Goal: Information Seeking & Learning: Find contact information

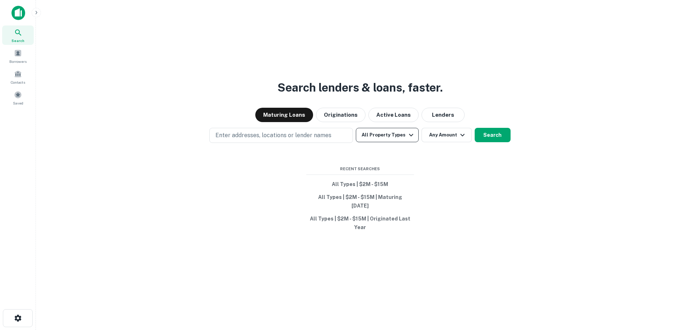
click at [379, 142] on button "All Property Types" at bounding box center [387, 135] width 62 height 14
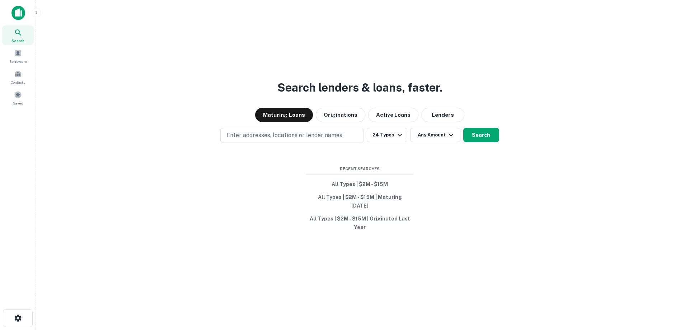
click at [494, 330] on div at bounding box center [342, 330] width 684 height 0
click at [440, 137] on button "Any Amount" at bounding box center [435, 135] width 50 height 14
type input "*******"
type input "********"
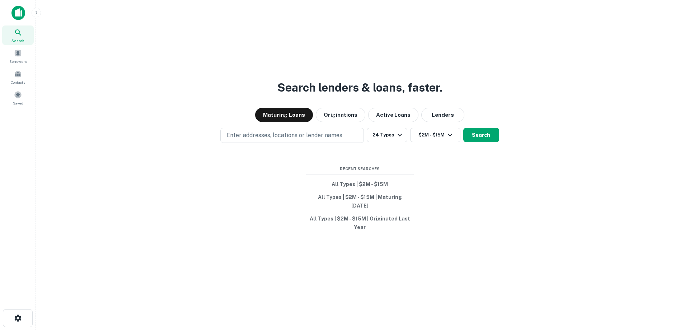
click at [491, 330] on div at bounding box center [342, 336] width 684 height 0
click at [485, 142] on button "Search" at bounding box center [481, 135] width 36 height 14
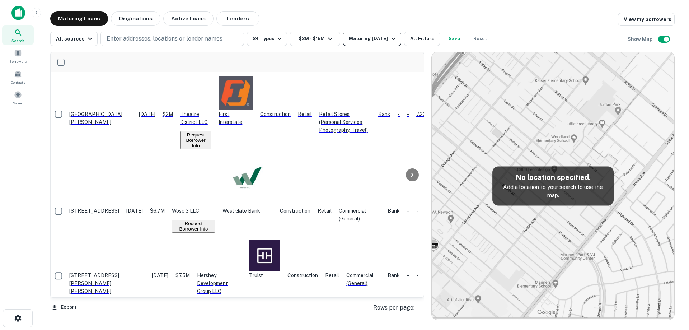
click at [371, 39] on div "Maturing In 1 Year" at bounding box center [373, 38] width 49 height 9
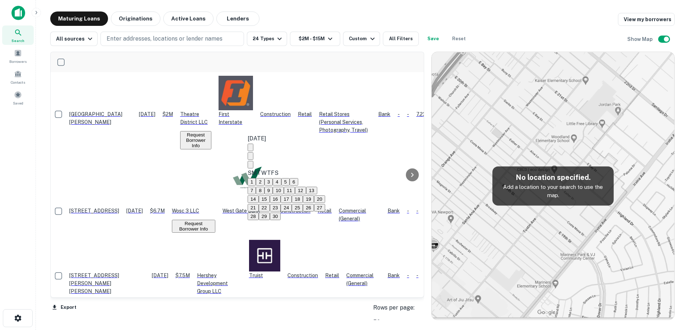
click at [251, 166] on icon "Next month" at bounding box center [251, 166] width 0 height 0
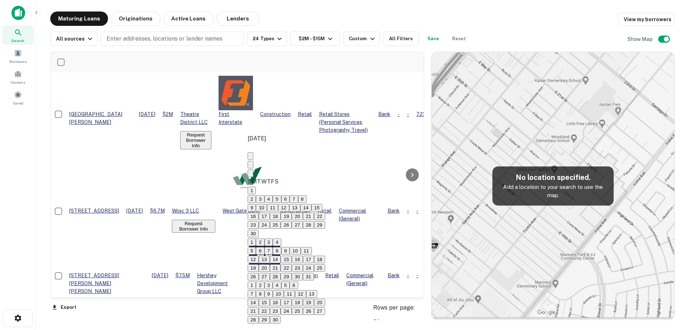
click at [251, 175] on icon "Next month" at bounding box center [251, 175] width 0 height 0
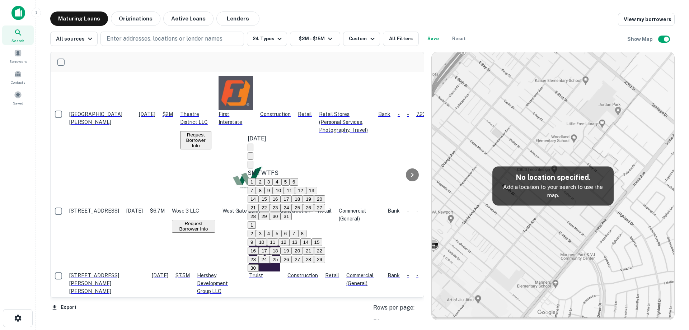
click at [251, 166] on icon "Next month" at bounding box center [251, 166] width 0 height 0
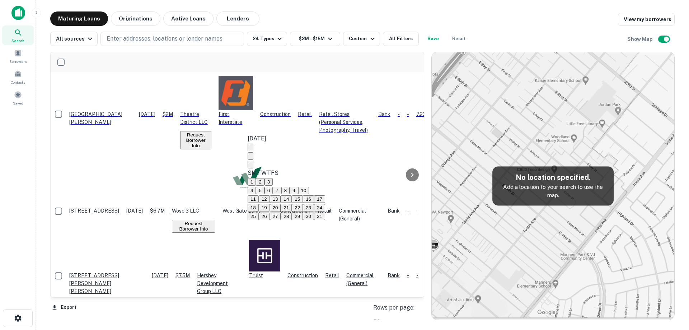
click at [251, 166] on icon "Next month" at bounding box center [251, 166] width 0 height 0
drag, startPoint x: 327, startPoint y: 203, endPoint x: 326, endPoint y: 180, distance: 23.0
click at [314, 203] on button "20" at bounding box center [308, 199] width 11 height 8
type input "**********"
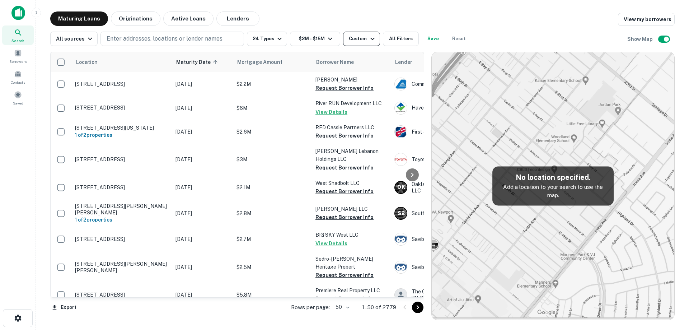
click at [350, 40] on div "Custom" at bounding box center [363, 38] width 28 height 9
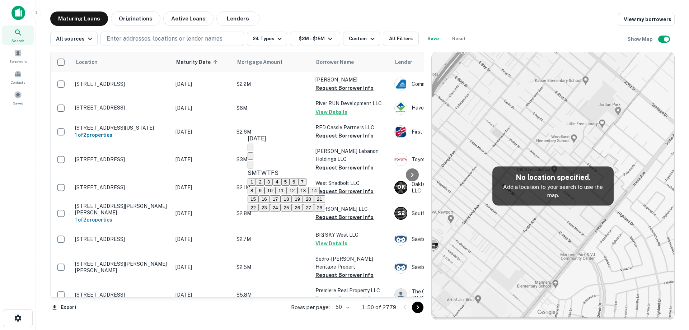
click at [251, 158] on icon "Previous month" at bounding box center [251, 158] width 0 height 0
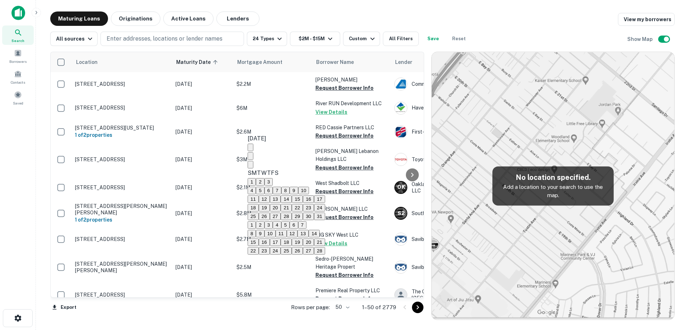
click at [251, 158] on icon "Previous month" at bounding box center [251, 158] width 0 height 0
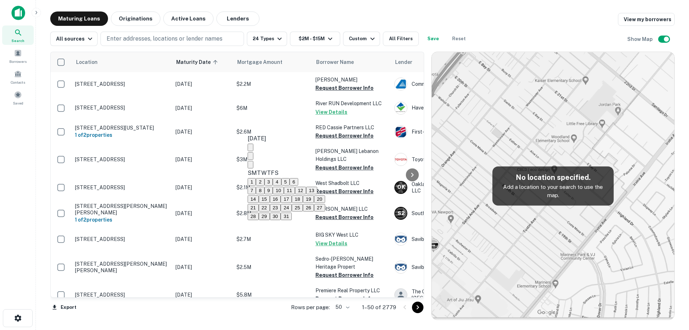
click at [292, 203] on button "17" at bounding box center [286, 199] width 11 height 8
type input "**********"
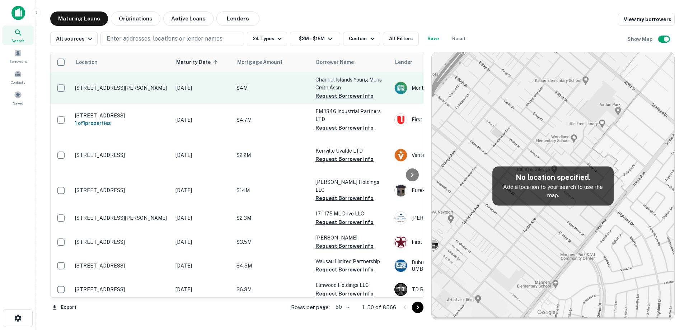
click at [173, 87] on td "[DATE]" at bounding box center [202, 88] width 61 height 32
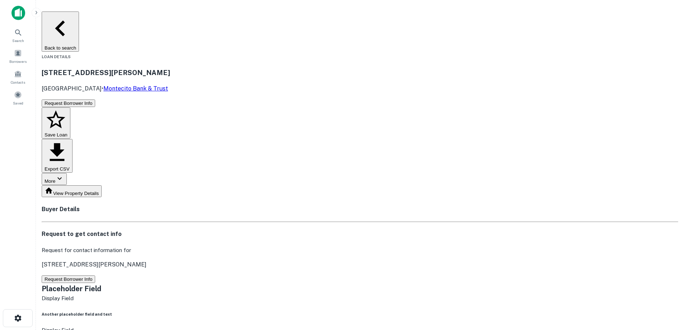
drag, startPoint x: 123, startPoint y: 46, endPoint x: 189, endPoint y: 56, distance: 67.2
click at [189, 67] on div "36 Hitchcock Way Santa Barbara, CA 93105 • Montecito Bank & Trust" at bounding box center [360, 79] width 637 height 25
copy div "[STREET_ADDRESS][PERSON_NAME]"
click at [95, 275] on button "Request Borrower Info" at bounding box center [68, 279] width 53 height 8
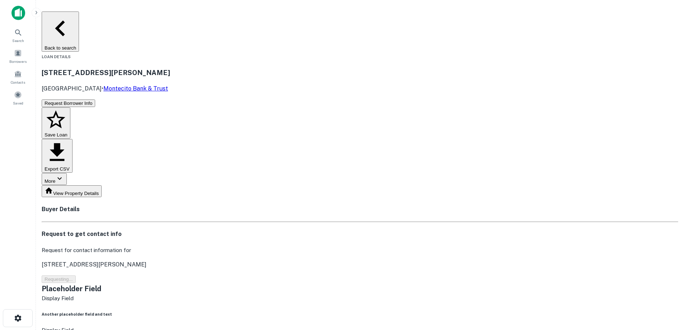
click at [195, 67] on h3 "36 Hitchcock Way" at bounding box center [360, 72] width 637 height 10
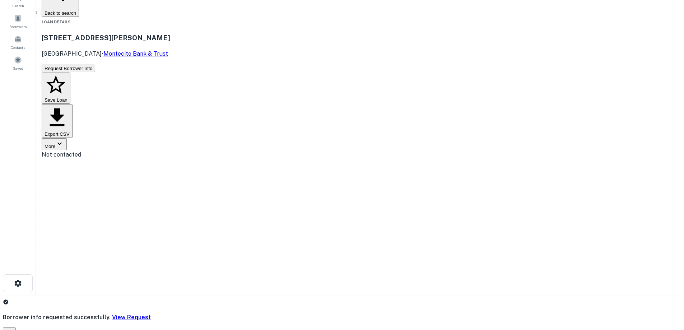
scroll to position [36, 0]
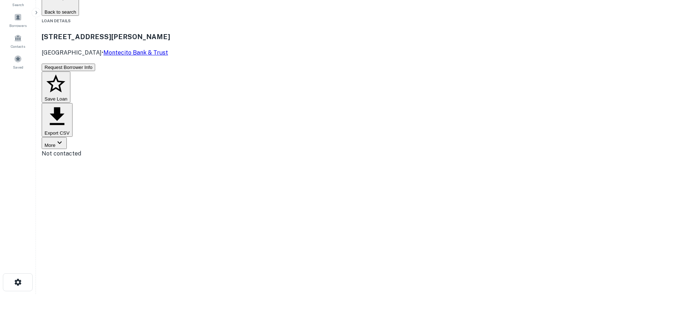
drag, startPoint x: 596, startPoint y: 155, endPoint x: 615, endPoint y: 156, distance: 19.1
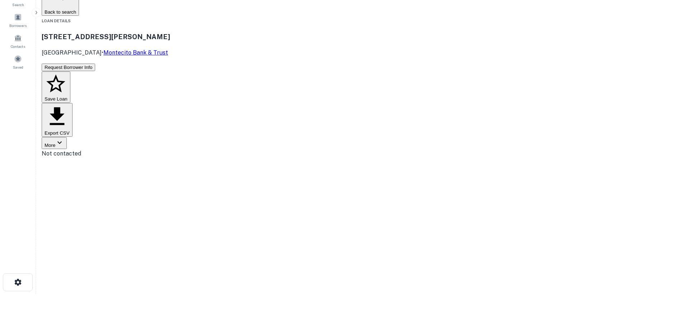
drag, startPoint x: 534, startPoint y: 202, endPoint x: 394, endPoint y: 162, distance: 145.8
drag, startPoint x: 366, startPoint y: 139, endPoint x: 624, endPoint y: 268, distance: 288.2
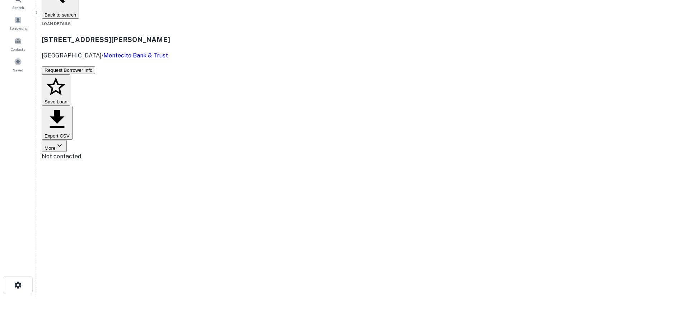
scroll to position [0, 0]
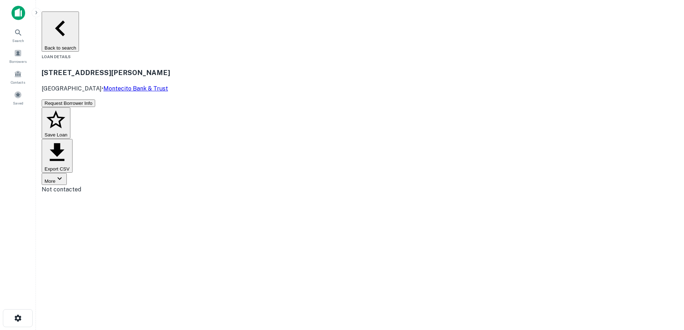
click at [79, 21] on button "Back to search" at bounding box center [60, 31] width 37 height 40
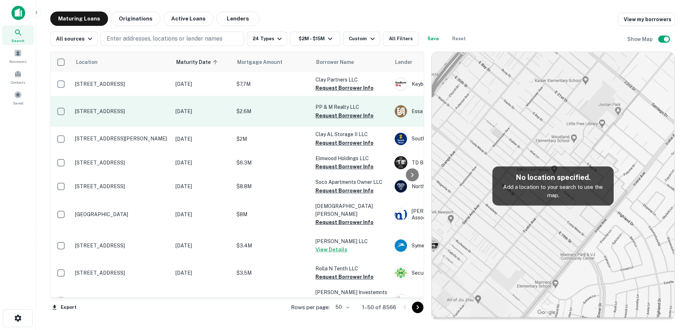
click at [211, 112] on td "[DATE]" at bounding box center [202, 111] width 61 height 31
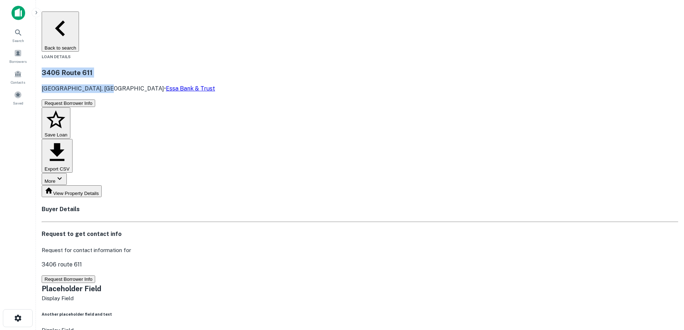
drag, startPoint x: 123, startPoint y: 45, endPoint x: 179, endPoint y: 56, distance: 56.8
click at [179, 67] on div "3406 Route 611 Bartonsville, PA 18321 • Essa Bank & Trust" at bounding box center [360, 79] width 637 height 25
copy div "3406 Route 611 Bartonsville, PA 18321"
click at [117, 8] on main "Back to search Loan Details 3406 Route 611 Bartonsville, PA 18321 • Essa Bank &…" at bounding box center [360, 165] width 648 height 330
click at [79, 17] on button "Back to search" at bounding box center [60, 31] width 37 height 40
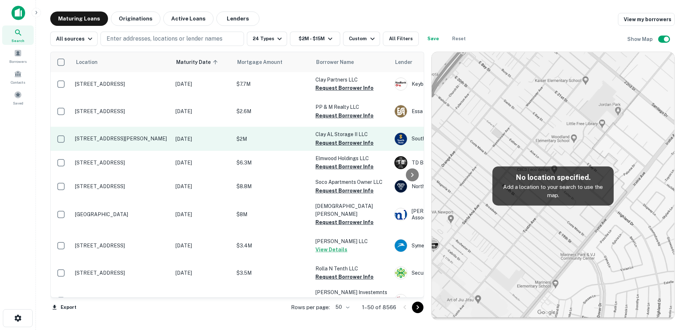
click at [169, 150] on td "2157 Sweeney Hollow Rd Birmingham, AL 35215" at bounding box center [121, 139] width 101 height 24
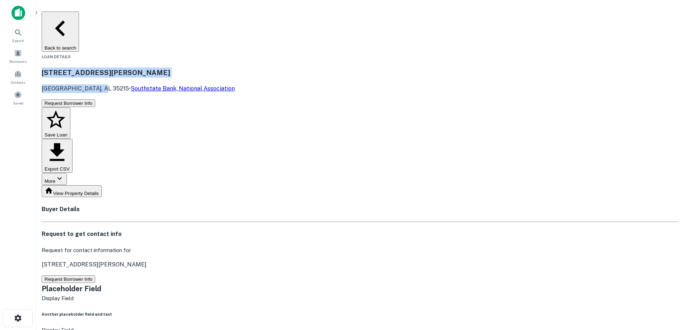
drag, startPoint x: 120, startPoint y: 44, endPoint x: 182, endPoint y: 54, distance: 63.3
click at [182, 67] on div "2157 Sweeney Hollow Rd Birmingham, AL 35215 • Southstate Bank, National Associa…" at bounding box center [360, 79] width 637 height 25
copy div "2157 Sweeney Hollow Rd Birmingham, AL 35215"
click at [95, 275] on button "Request Borrower Info" at bounding box center [68, 279] width 53 height 8
click at [159, 67] on h3 "2157 Sweeney Hollow Rd" at bounding box center [360, 72] width 637 height 10
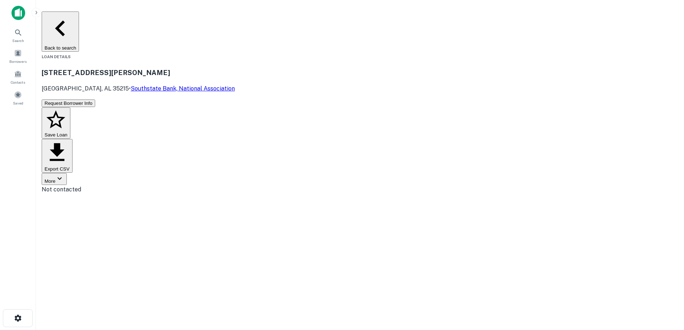
click at [79, 15] on button "Back to search" at bounding box center [60, 31] width 37 height 40
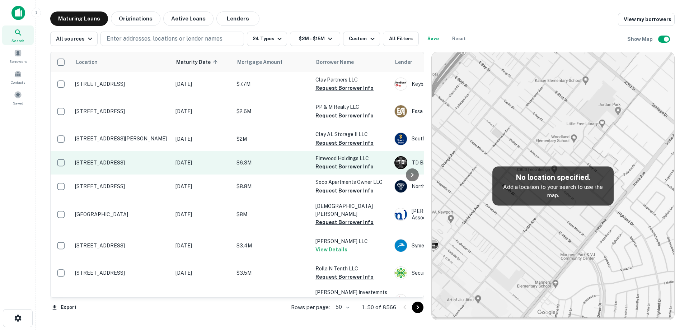
click at [154, 166] on p "270 Elmwood Rd N Marlton, NJ 08053" at bounding box center [121, 162] width 93 height 6
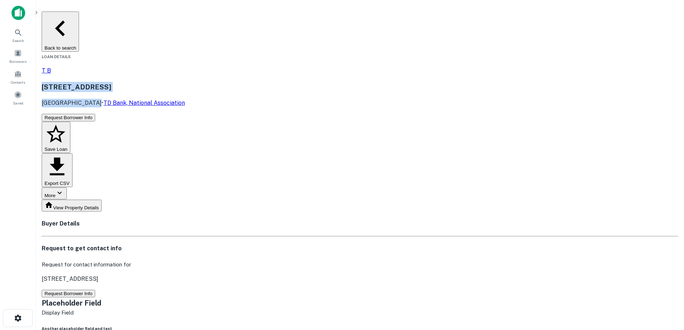
drag, startPoint x: 123, startPoint y: 45, endPoint x: 169, endPoint y: 56, distance: 47.3
click at [169, 82] on div "270 Elmwood Rd N Marlton, NJ 08053 • TD Bank, National Association" at bounding box center [360, 94] width 637 height 25
copy div "270 Elmwood Rd N Marlton, NJ 08053"
click at [95, 290] on button "Request Borrower Info" at bounding box center [68, 294] width 53 height 8
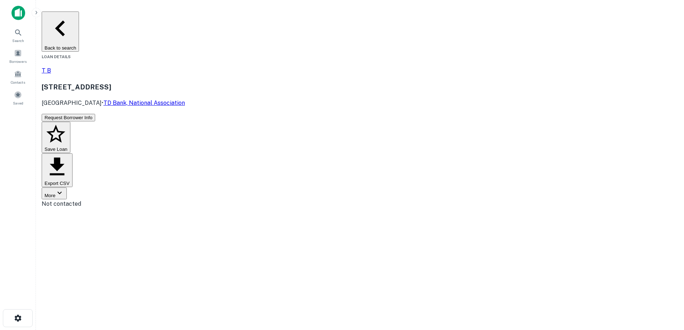
drag, startPoint x: 316, startPoint y: 196, endPoint x: 347, endPoint y: 195, distance: 31.3
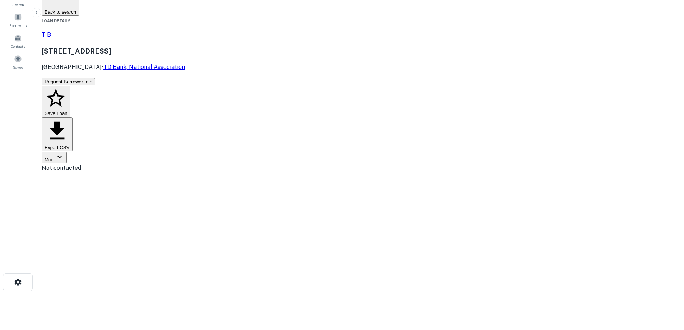
drag, startPoint x: 321, startPoint y: 159, endPoint x: 348, endPoint y: 161, distance: 27.7
drag, startPoint x: 120, startPoint y: 5, endPoint x: 171, endPoint y: 20, distance: 52.5
click at [171, 31] on div "T B 270 Elmwood Rd N Marlton, NJ 08053 • TD Bank, National Association" at bounding box center [360, 51] width 637 height 41
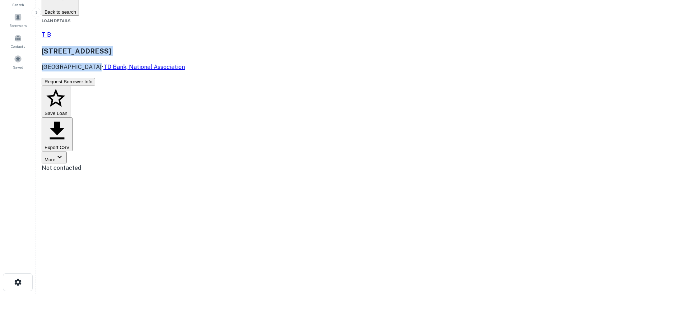
copy div "270 Elmwood Rd N Marlton, NJ 08053"
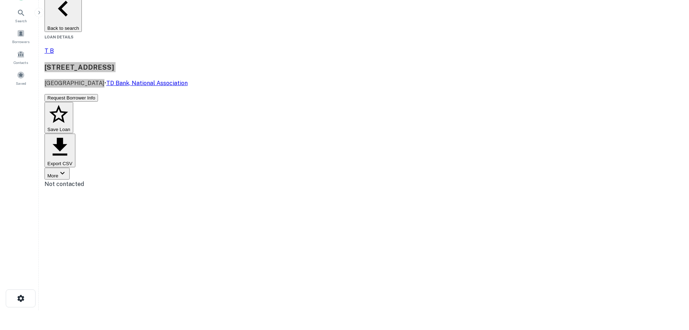
scroll to position [0, 0]
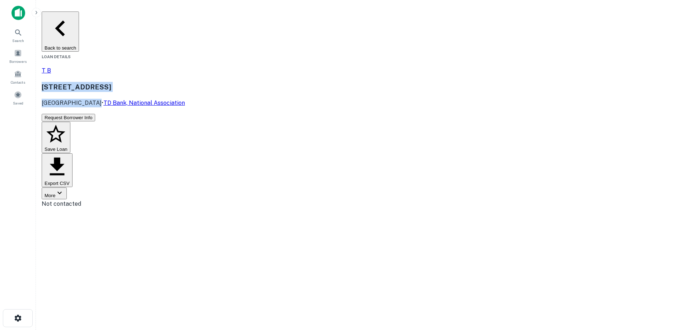
drag, startPoint x: 136, startPoint y: 20, endPoint x: 136, endPoint y: 4, distance: 16.5
click at [79, 20] on button "Back to search" at bounding box center [60, 31] width 37 height 40
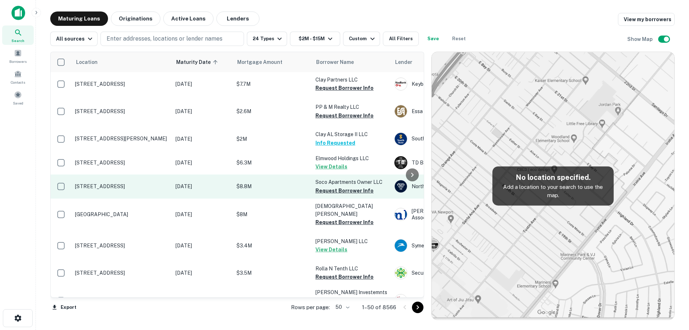
click at [191, 194] on td "[DATE]" at bounding box center [202, 186] width 61 height 24
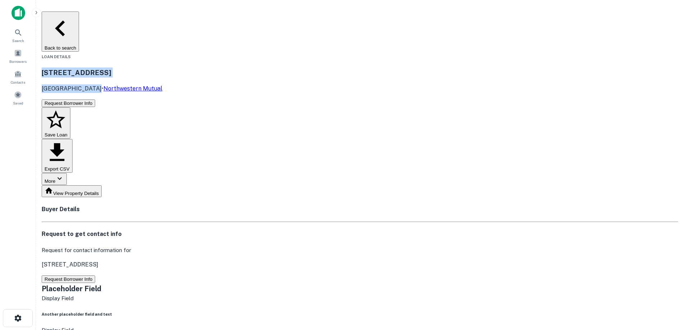
drag, startPoint x: 166, startPoint y: 48, endPoint x: 169, endPoint y: 54, distance: 7.1
click at [169, 67] on div "6300 S CONGRESS AVE Austin, TX 78745 • Northwestern Mutual" at bounding box center [360, 79] width 637 height 25
copy div "6300 S CONGRESS AVE Austin, TX 78745"
click at [79, 13] on button "Back to search" at bounding box center [60, 31] width 37 height 40
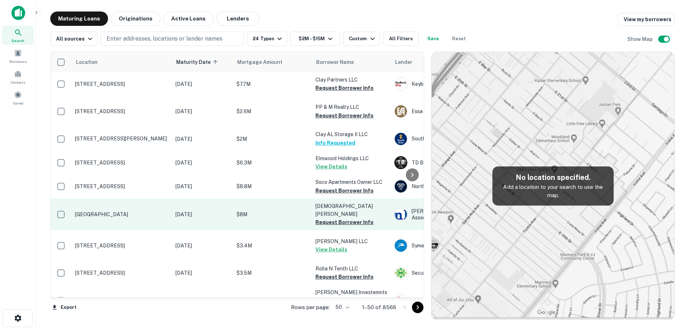
click at [176, 218] on p "[DATE]" at bounding box center [203, 214] width 54 height 8
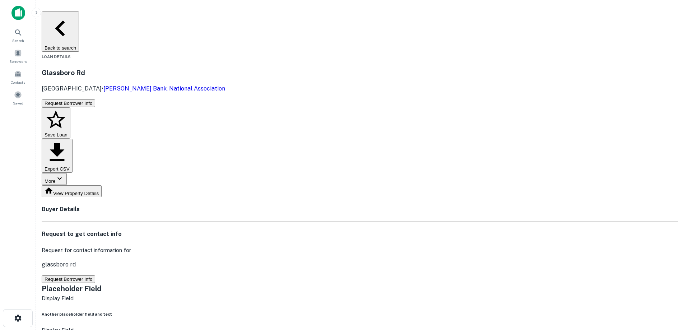
click at [79, 18] on button "Back to search" at bounding box center [60, 31] width 37 height 40
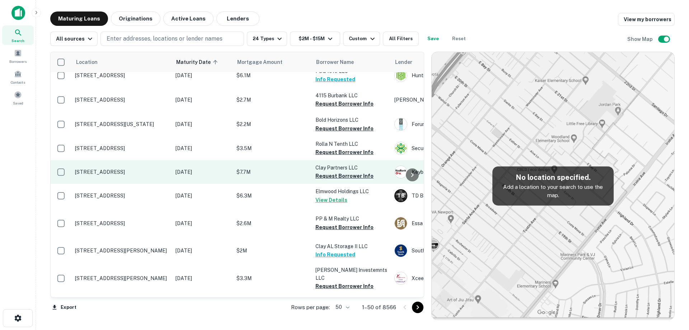
scroll to position [72, 0]
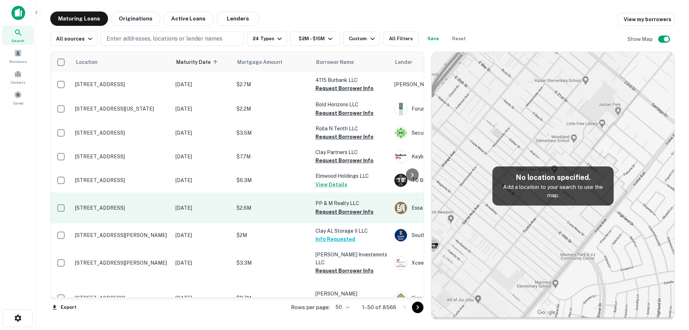
click at [207, 212] on p "[DATE]" at bounding box center [203, 208] width 54 height 8
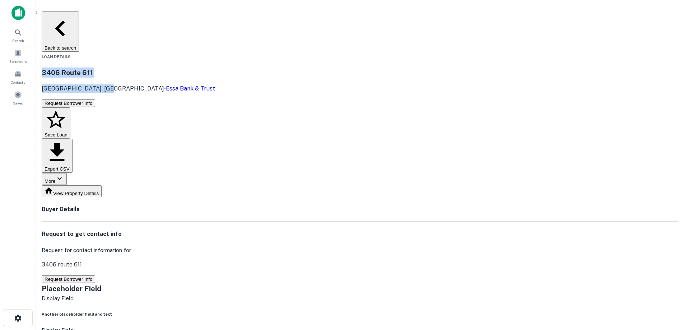
drag, startPoint x: 118, startPoint y: 43, endPoint x: 179, endPoint y: 55, distance: 62.3
click at [179, 67] on div "3406 Route 611 Bartonsville, PA 18321 • Essa Bank & Trust" at bounding box center [360, 79] width 637 height 25
click at [79, 20] on button "Back to search" at bounding box center [60, 31] width 37 height 40
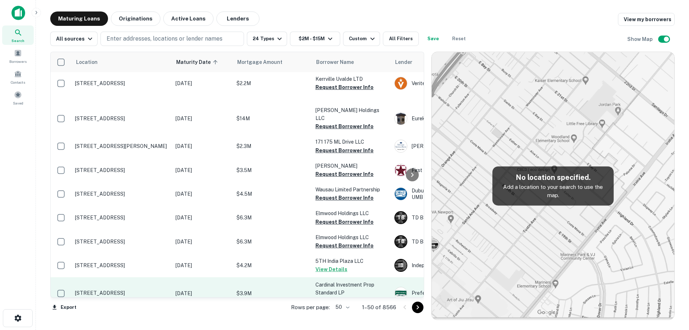
scroll to position [144, 0]
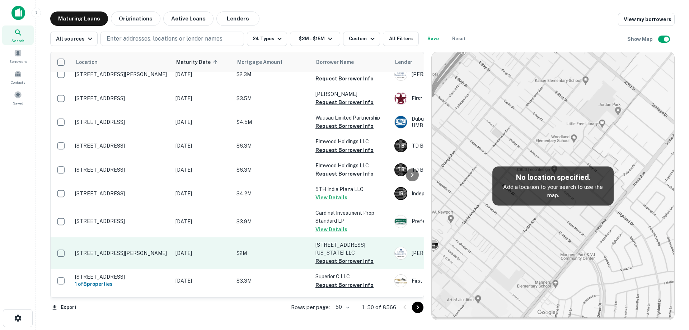
click at [175, 246] on td "[DATE]" at bounding box center [202, 253] width 61 height 32
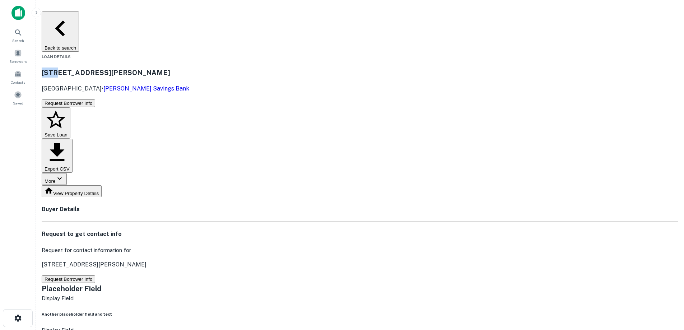
drag, startPoint x: 121, startPoint y: 44, endPoint x: 151, endPoint y: 53, distance: 31.2
click at [148, 67] on h3 "187 Duncan Ave" at bounding box center [360, 72] width 637 height 10
click at [95, 275] on button "Request Borrower Info" at bounding box center [68, 279] width 53 height 8
click at [154, 67] on h3 "187 Duncan Ave" at bounding box center [360, 72] width 637 height 10
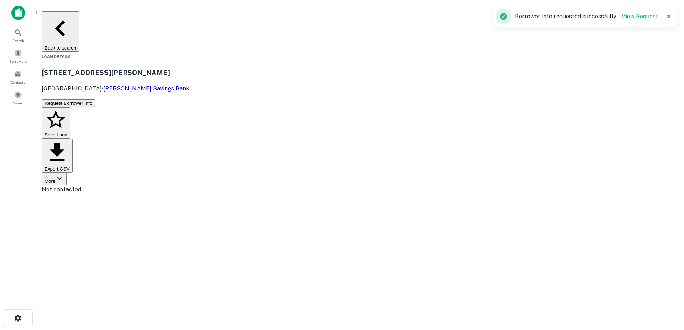
click at [123, 67] on h3 "187 Duncan Ave" at bounding box center [360, 72] width 637 height 10
click at [126, 67] on h3 "187 Duncan Ave" at bounding box center [360, 72] width 637 height 10
drag, startPoint x: 123, startPoint y: 45, endPoint x: 179, endPoint y: 59, distance: 57.5
click at [179, 67] on div "187 Duncan Ave Jersey City, NJ 07306 • Spencer Savings Bank" at bounding box center [360, 79] width 637 height 25
click at [79, 18] on button "Back to search" at bounding box center [60, 31] width 37 height 40
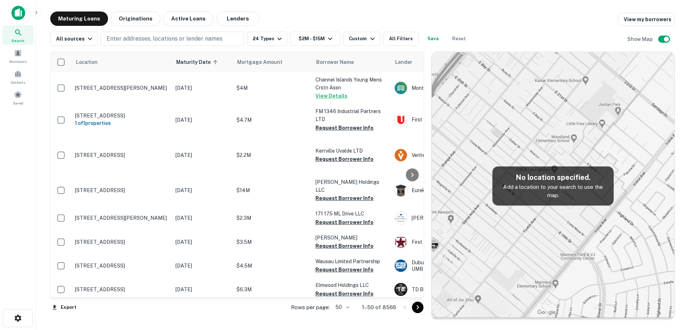
scroll to position [144, 0]
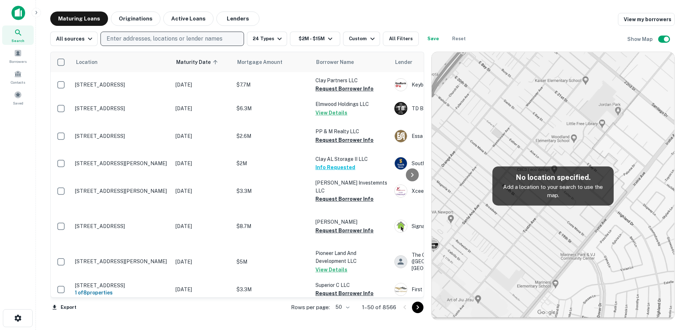
click at [137, 38] on p "Enter addresses, locations or lender names" at bounding box center [165, 38] width 116 height 9
type input "****"
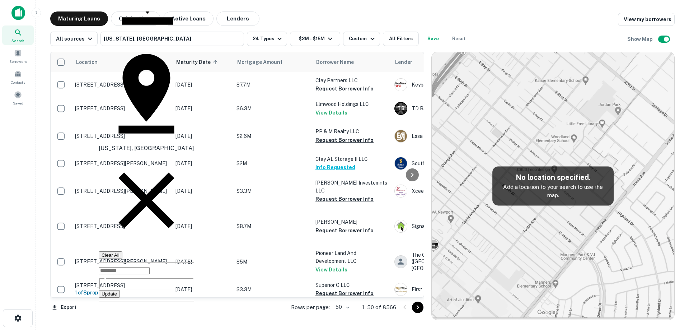
click at [120, 290] on button "Update" at bounding box center [109, 294] width 21 height 8
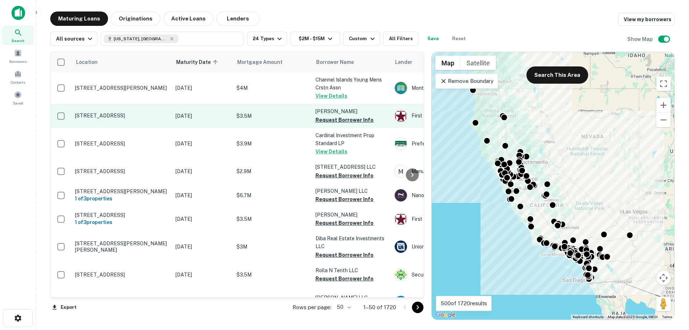
click at [190, 119] on p "[DATE]" at bounding box center [203, 116] width 54 height 8
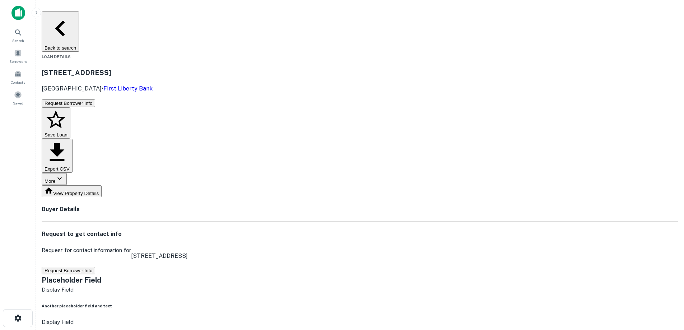
drag, startPoint x: 128, startPoint y: 42, endPoint x: 137, endPoint y: 51, distance: 13.2
click at [153, 67] on div "4592 E 2nd St Benicia, CA 94510 • First Liberty Bank" at bounding box center [97, 79] width 111 height 25
click at [129, 67] on h3 "4592 E 2nd St" at bounding box center [97, 72] width 111 height 10
drag, startPoint x: 124, startPoint y: 46, endPoint x: 170, endPoint y: 57, distance: 47.6
click at [153, 67] on div "4592 E 2nd St Benicia, CA 94510 • First Liberty Bank" at bounding box center [97, 79] width 111 height 25
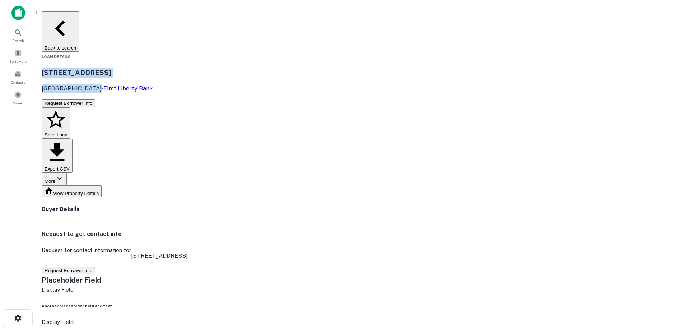
copy div "[STREET_ADDRESS]"
click at [95, 267] on button "Request Borrower Info" at bounding box center [68, 271] width 53 height 8
click at [153, 67] on h3 "4592 E 2nd St" at bounding box center [97, 72] width 111 height 10
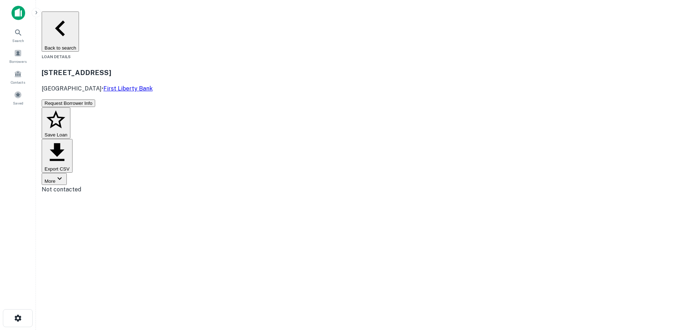
click at [79, 19] on button "Back to search" at bounding box center [60, 31] width 37 height 40
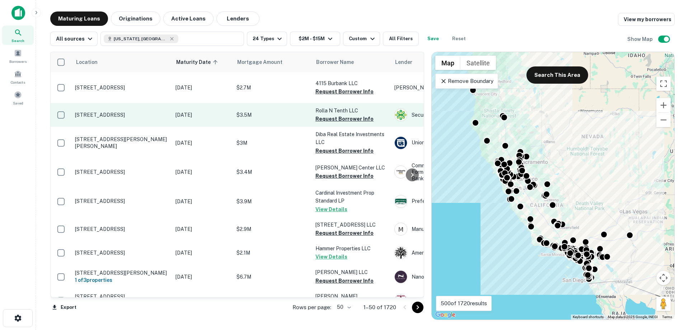
click at [193, 127] on td "[DATE]" at bounding box center [202, 115] width 61 height 24
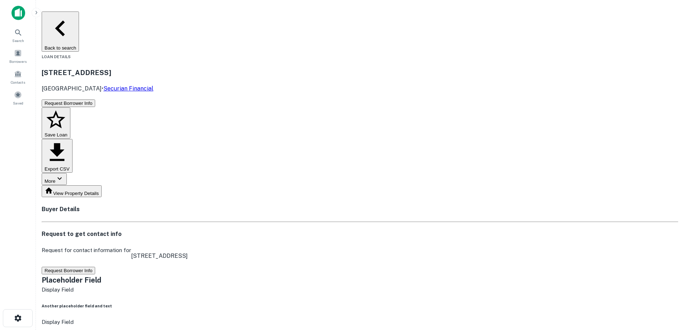
drag, startPoint x: 122, startPoint y: 44, endPoint x: 172, endPoint y: 57, distance: 51.0
click at [153, 67] on div "1045 N 10th St San Jose, CA 95112 • Securian Financial" at bounding box center [98, 79] width 112 height 25
copy div "[STREET_ADDRESS]"
click at [79, 13] on button "Back to search" at bounding box center [60, 31] width 37 height 40
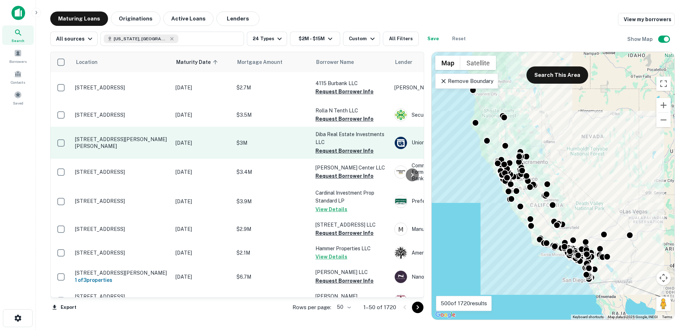
click at [159, 149] on p "[STREET_ADDRESS][PERSON_NAME][PERSON_NAME]" at bounding box center [121, 142] width 93 height 13
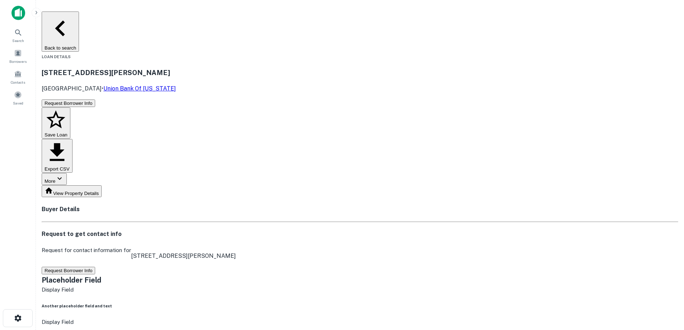
drag, startPoint x: 123, startPoint y: 46, endPoint x: 174, endPoint y: 56, distance: 51.5
click at [174, 67] on div "28008 Harrison Pkwy Valencia, CA 91355 • Union Bank Of Michigan" at bounding box center [109, 79] width 134 height 25
copy div "[STREET_ADDRESS][PERSON_NAME][PERSON_NAME]"
click at [95, 267] on button "Request Borrower Info" at bounding box center [68, 271] width 53 height 8
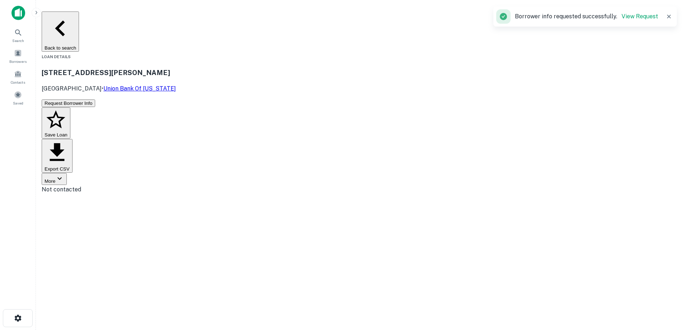
click at [159, 67] on h3 "28008 Harrison Pkwy" at bounding box center [109, 72] width 134 height 10
click at [79, 17] on button "Back to search" at bounding box center [60, 31] width 37 height 40
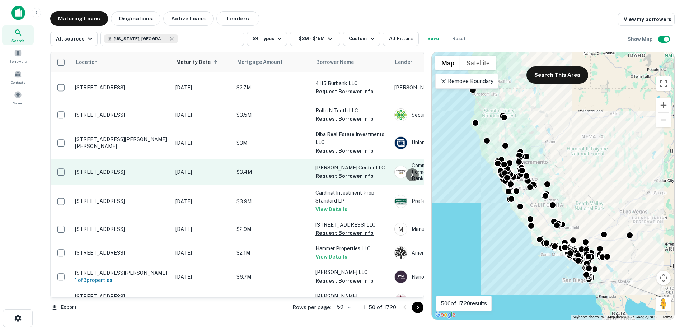
click at [189, 174] on p "[DATE]" at bounding box center [203, 172] width 54 height 8
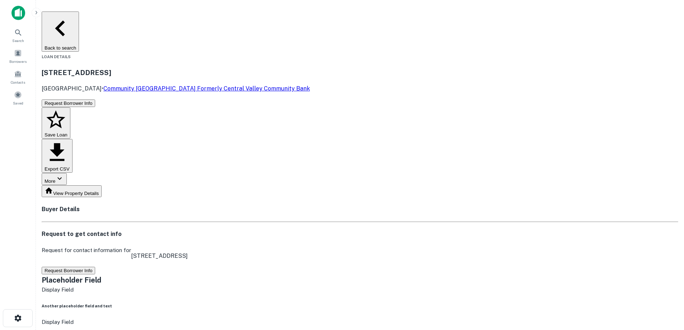
drag, startPoint x: 121, startPoint y: 45, endPoint x: 174, endPoint y: 56, distance: 54.6
click at [174, 61] on div "1280 S Victoria Ave Ventura, CA 93003 • Community West Bank Formerly Central Va…" at bounding box center [360, 80] width 637 height 38
copy div "[STREET_ADDRESS]"
click at [95, 267] on button "Request Borrower Info" at bounding box center [68, 271] width 53 height 8
click at [173, 67] on h3 "1280 S Victoria Ave" at bounding box center [176, 72] width 268 height 10
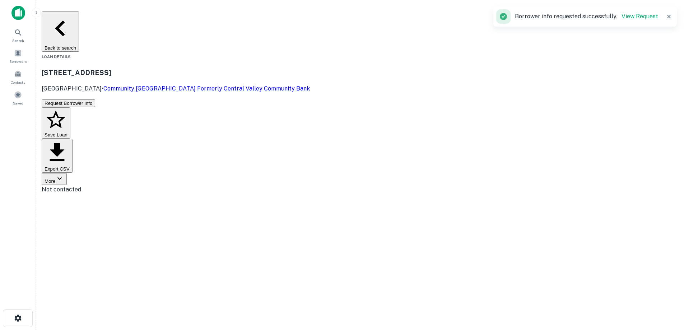
click at [79, 19] on button "Back to search" at bounding box center [60, 31] width 37 height 40
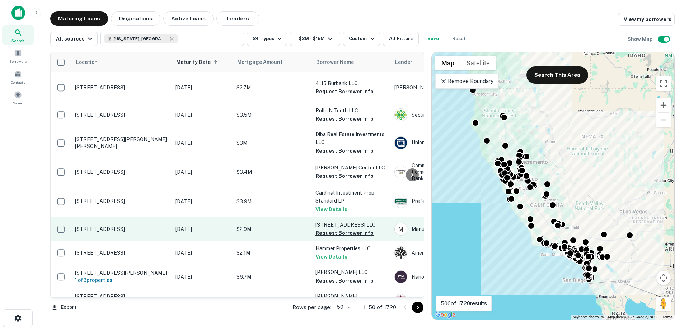
click at [186, 241] on td "[DATE]" at bounding box center [202, 229] width 61 height 24
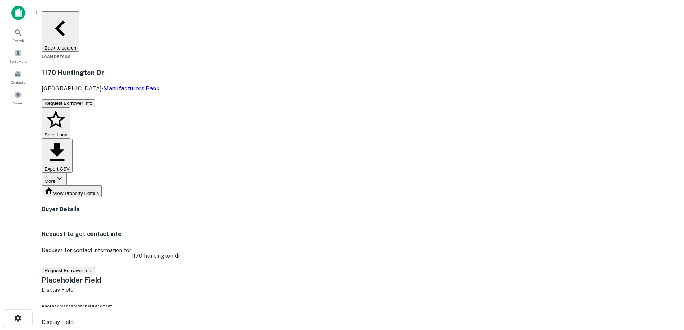
drag, startPoint x: 120, startPoint y: 43, endPoint x: 194, endPoint y: 53, distance: 75.0
click at [194, 61] on div "1170 Huntington Dr South Pasadena, CA 91030 • Manufacturers Bank" at bounding box center [360, 80] width 637 height 38
drag, startPoint x: 345, startPoint y: 174, endPoint x: 188, endPoint y: 0, distance: 234.3
click at [95, 267] on button "Request Borrower Info" at bounding box center [68, 271] width 53 height 8
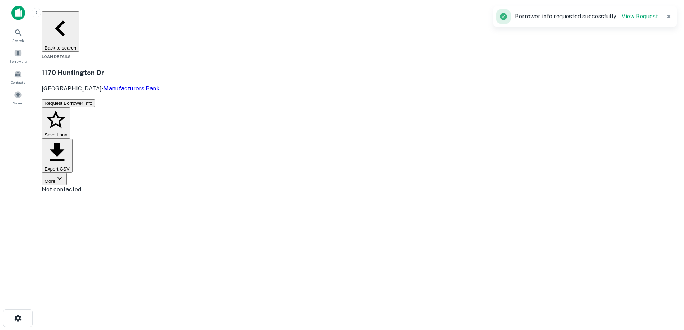
click at [159, 67] on h3 "1170 Huntington Dr" at bounding box center [101, 72] width 118 height 10
click at [79, 24] on button "Back to search" at bounding box center [60, 31] width 37 height 40
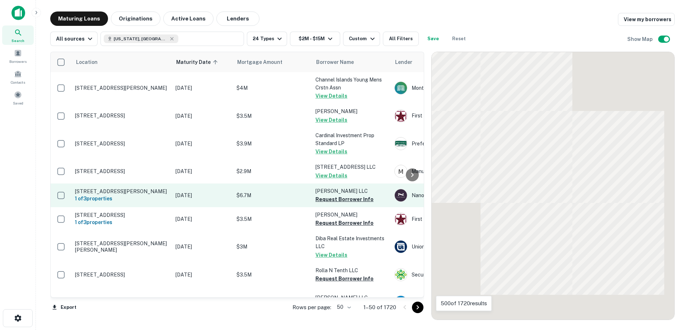
click at [180, 195] on p "[DATE]" at bounding box center [203, 195] width 54 height 8
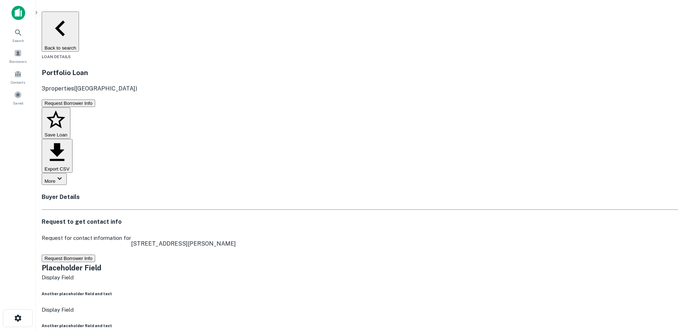
click at [95, 255] on button "Request Borrower Info" at bounding box center [68, 259] width 53 height 8
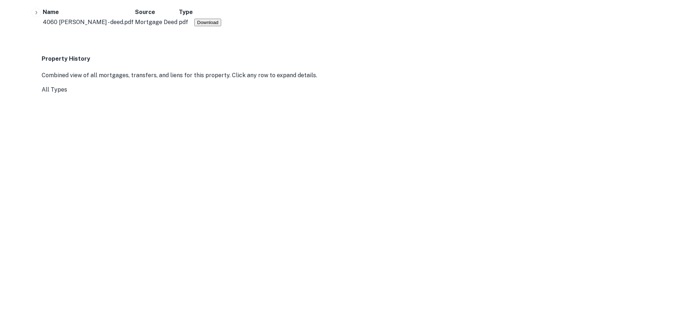
scroll to position [646, 0]
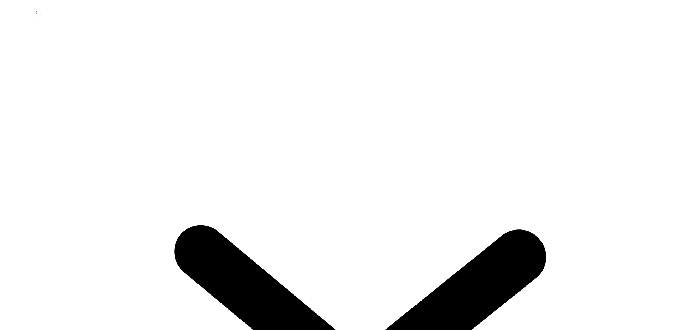
drag, startPoint x: 205, startPoint y: 160, endPoint x: 150, endPoint y: 152, distance: 56.2
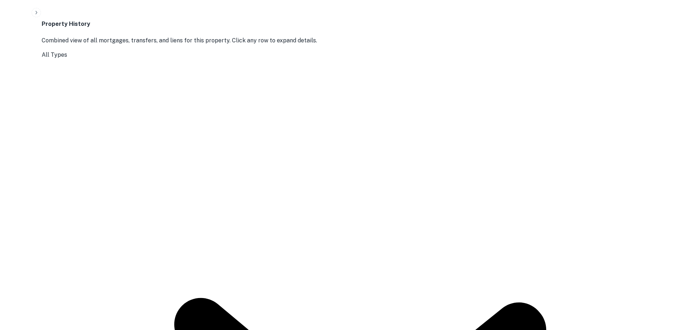
drag, startPoint x: 150, startPoint y: 152, endPoint x: 191, endPoint y: 168, distance: 44.7
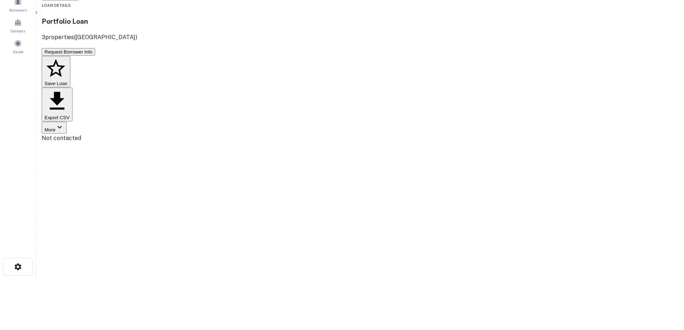
scroll to position [0, 0]
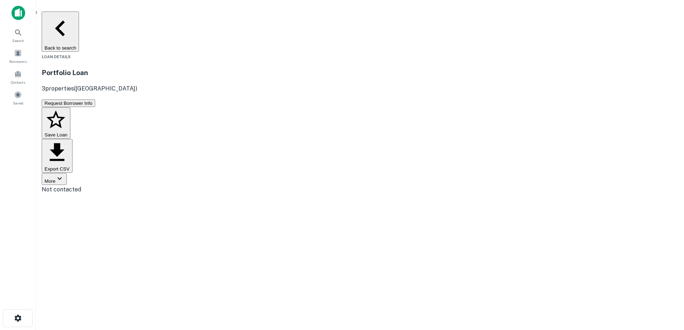
click at [79, 19] on button "Back to search" at bounding box center [60, 31] width 37 height 40
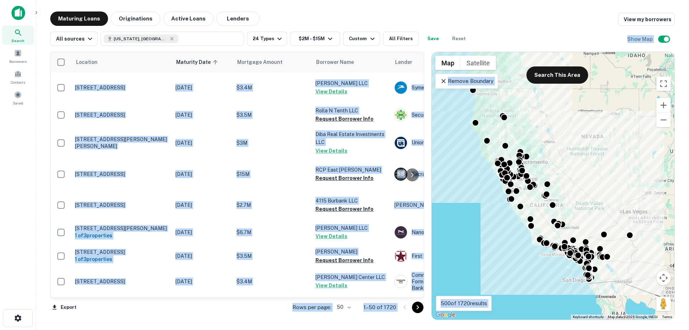
click at [283, 9] on main "Maturing Loans Originations Active Loans Lenders View my borrowers All sources …" at bounding box center [362, 165] width 653 height 330
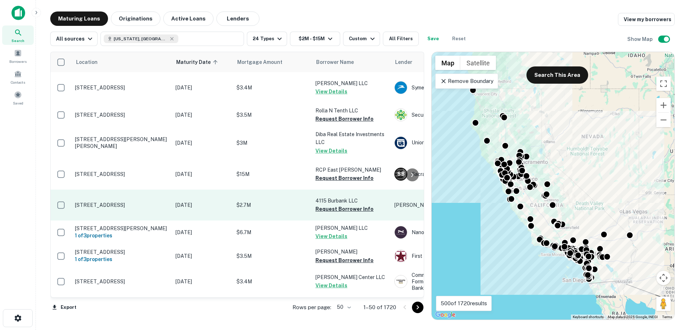
click at [154, 208] on p "[STREET_ADDRESS]" at bounding box center [121, 205] width 93 height 6
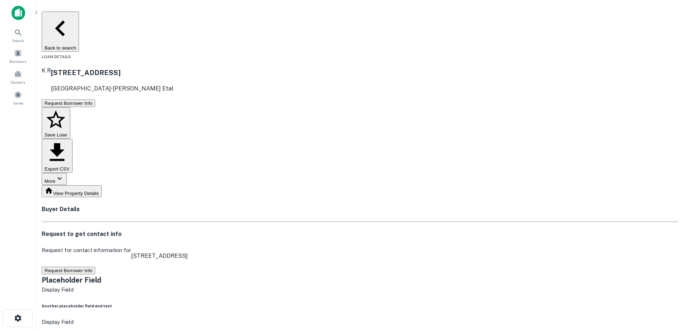
click at [95, 267] on button "Request Borrower Info" at bounding box center [68, 271] width 53 height 8
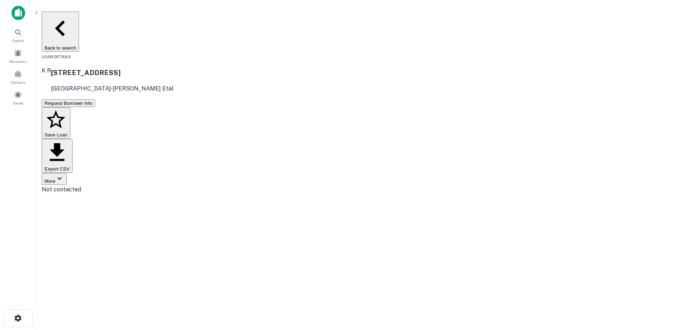
click at [79, 16] on button "Back to search" at bounding box center [60, 31] width 37 height 40
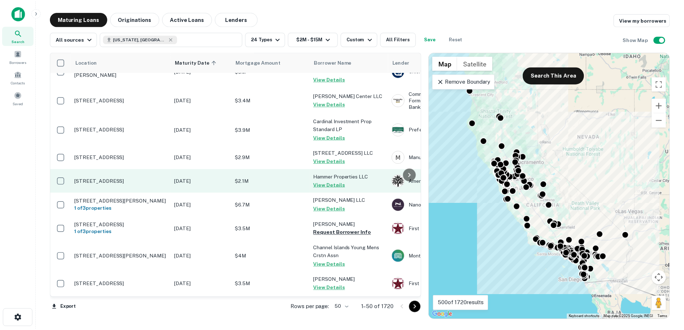
scroll to position [64, 0]
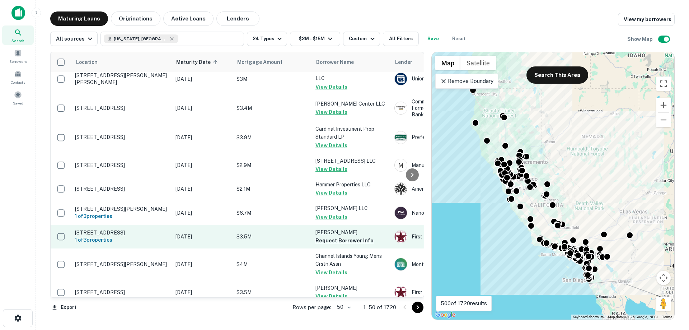
click at [192, 241] on p "[DATE]" at bounding box center [203, 237] width 54 height 8
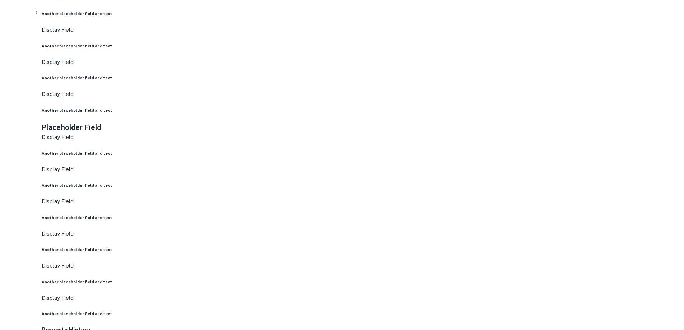
scroll to position [503, 0]
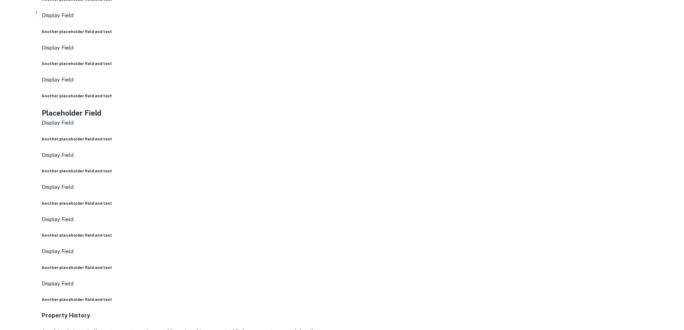
drag, startPoint x: 308, startPoint y: 163, endPoint x: 351, endPoint y: 168, distance: 43.1
drag, startPoint x: 347, startPoint y: 179, endPoint x: 344, endPoint y: 182, distance: 3.8
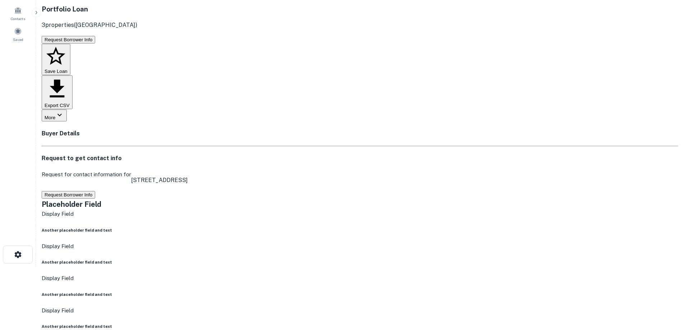
scroll to position [0, 0]
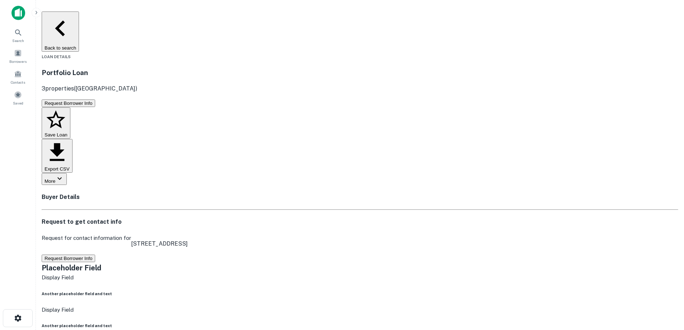
click at [95, 255] on button "Request Borrower Info" at bounding box center [68, 259] width 53 height 8
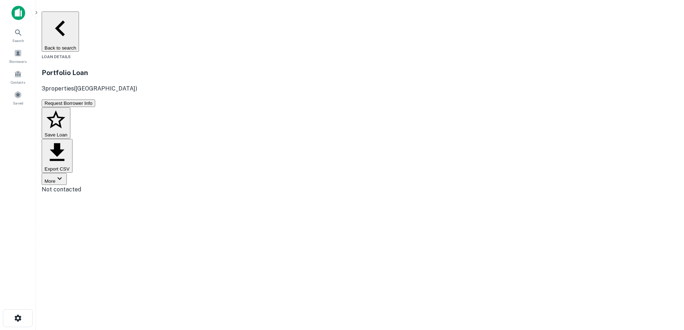
drag, startPoint x: 344, startPoint y: 182, endPoint x: 349, endPoint y: 177, distance: 6.4
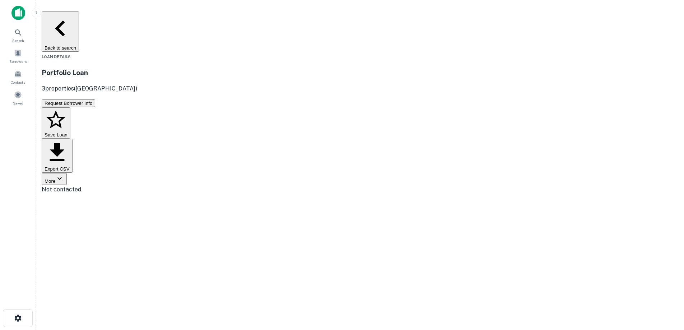
click at [79, 20] on button "Back to search" at bounding box center [60, 31] width 37 height 40
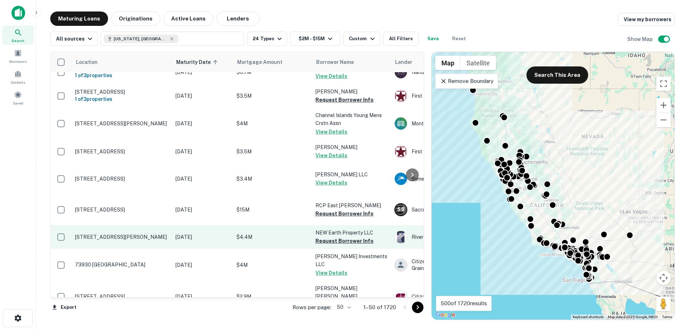
scroll to position [207, 0]
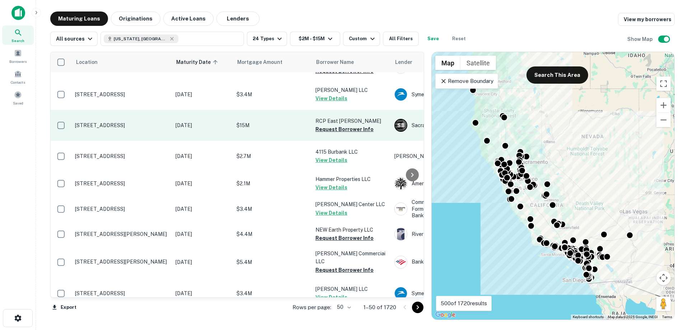
click at [143, 129] on p "[STREET_ADDRESS]" at bounding box center [121, 125] width 93 height 6
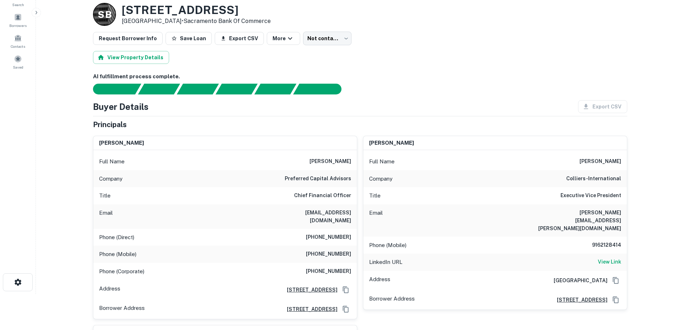
drag, startPoint x: 122, startPoint y: 8, endPoint x: 186, endPoint y: 19, distance: 64.5
click at [186, 19] on div "711 Striker Ave Sacramento, CA 95834 • Sacramento Bank Of Commerce" at bounding box center [196, 14] width 149 height 22
copy div "[STREET_ADDRESS]"
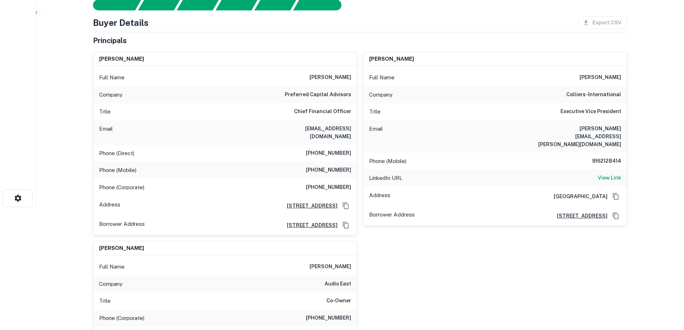
scroll to position [215, 0]
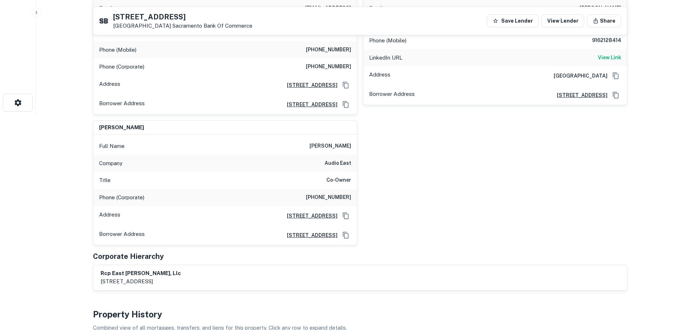
click at [338, 193] on h6 "(978) 937-3944" at bounding box center [328, 197] width 45 height 9
copy h6 "(978) 937-3944"
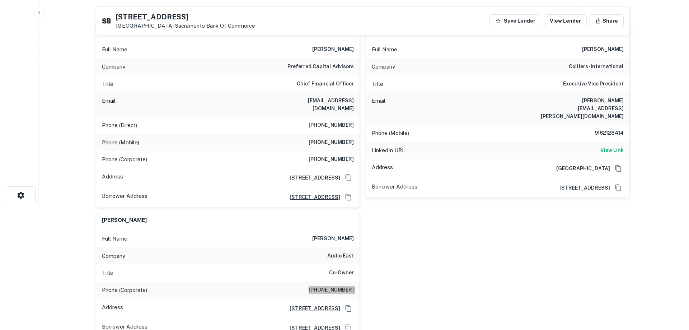
scroll to position [0, 0]
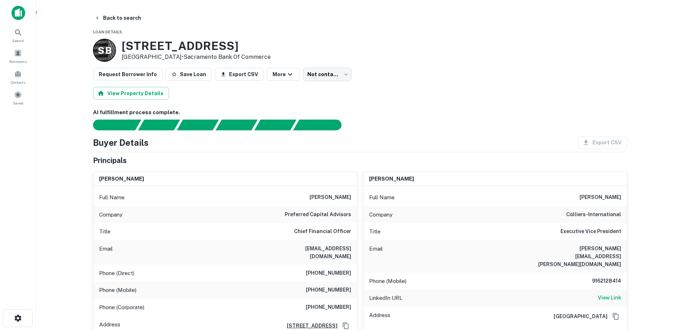
click at [319, 211] on h6 "preferred capital advisors" at bounding box center [318, 214] width 66 height 9
copy h6 "preferred capital advisors"
click at [118, 19] on button "Back to search" at bounding box center [118, 17] width 52 height 13
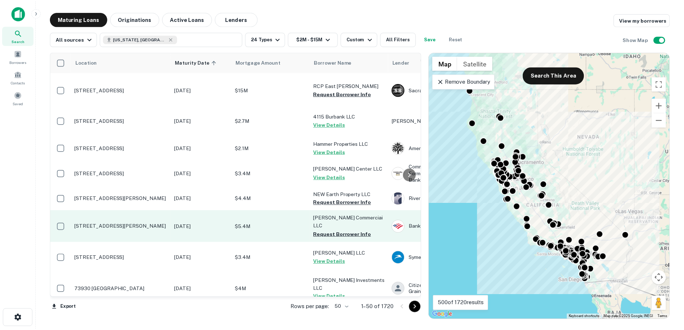
scroll to position [243, 0]
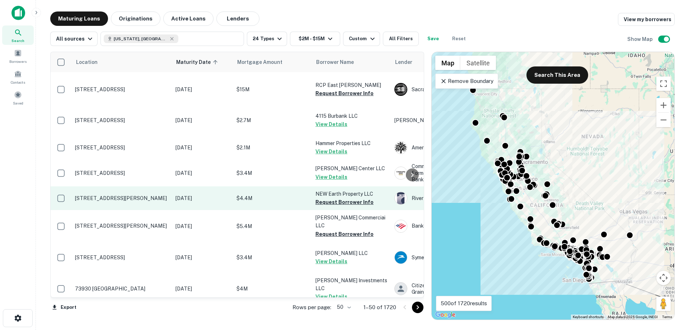
click at [130, 210] on td "[STREET_ADDRESS][PERSON_NAME]" at bounding box center [121, 198] width 101 height 24
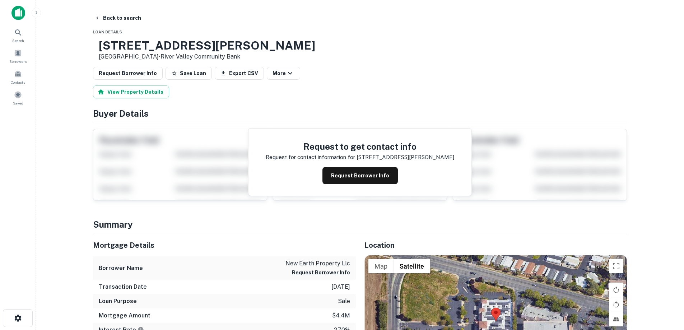
drag, startPoint x: 123, startPoint y: 42, endPoint x: 176, endPoint y: 58, distance: 55.2
click at [176, 58] on div "1475 Tharp Rd Yuba City, CA 95993 • River Valley Community Bank" at bounding box center [207, 50] width 216 height 22
copy div "[STREET_ADDRESS][PERSON_NAME]"
click at [352, 174] on button "Request Borrower Info" at bounding box center [359, 175] width 75 height 17
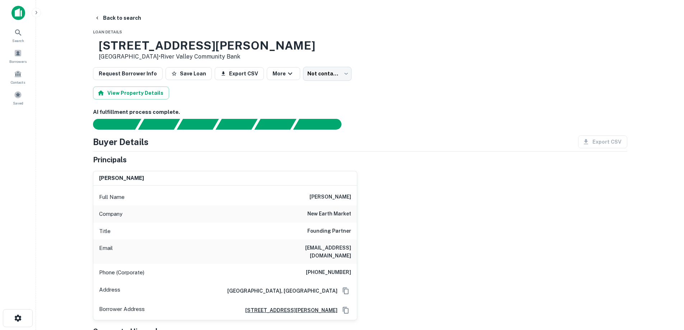
click at [333, 270] on div "Phone (Corporate) (530) 891-9355" at bounding box center [225, 272] width 264 height 17
copy h6 "(530) 891-9355"
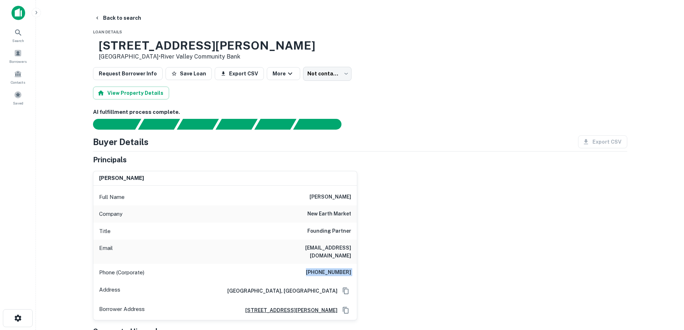
click at [121, 11] on main "Back to search Loan Details 1475 Tharp Rd Yuba City, CA 95993 • River Valley Co…" at bounding box center [360, 165] width 648 height 330
drag, startPoint x: 120, startPoint y: 20, endPoint x: 279, endPoint y: 135, distance: 196.0
click at [120, 20] on button "Back to search" at bounding box center [118, 17] width 52 height 13
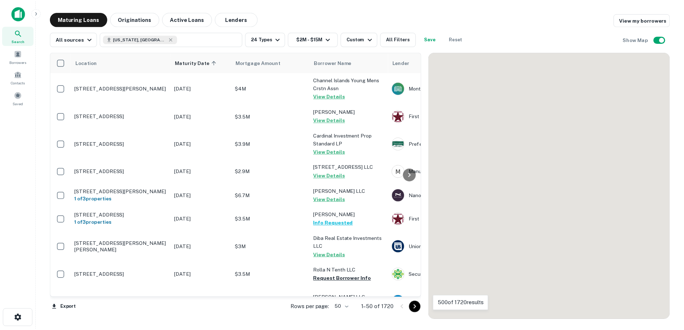
scroll to position [243, 0]
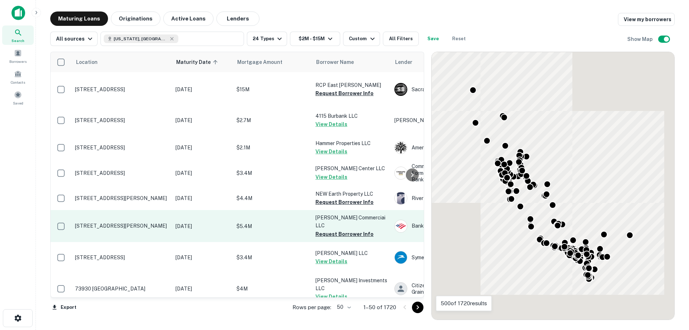
click at [221, 230] on p "[DATE]" at bounding box center [203, 226] width 54 height 8
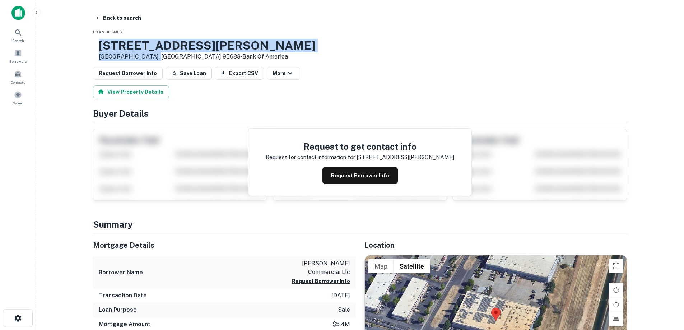
drag, startPoint x: 123, startPoint y: 45, endPoint x: 163, endPoint y: 56, distance: 41.5
click at [176, 56] on div "4941 Allison Pkwy Vacaville, CA 95688 • Bank Of America" at bounding box center [207, 50] width 216 height 22
copy div "[STREET_ADDRESS][PERSON_NAME]"
click at [370, 171] on button "Request Borrower Info" at bounding box center [359, 175] width 75 height 17
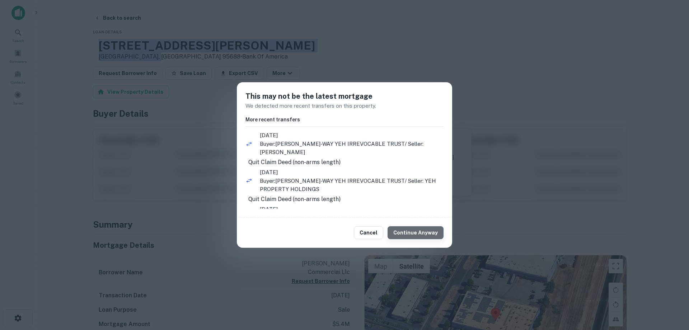
click at [419, 232] on button "Continue Anyway" at bounding box center [416, 232] width 56 height 13
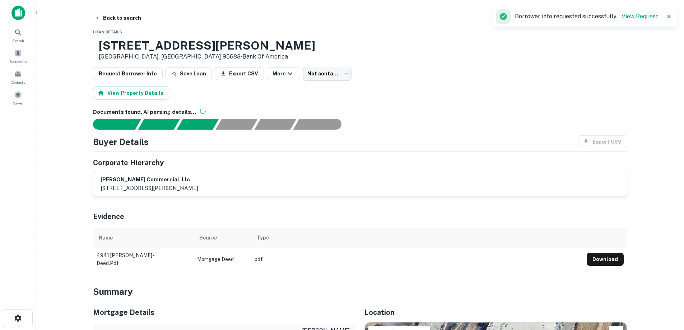
click at [212, 21] on div "Back to search" at bounding box center [360, 17] width 534 height 13
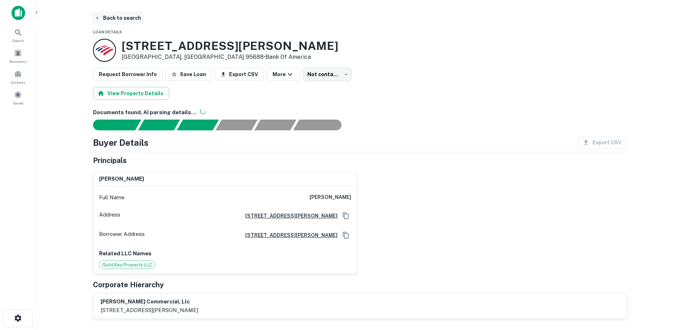
click at [123, 19] on button "Back to search" at bounding box center [118, 17] width 52 height 13
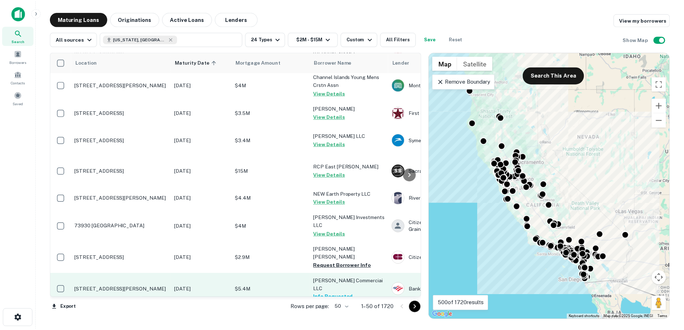
scroll to position [423, 0]
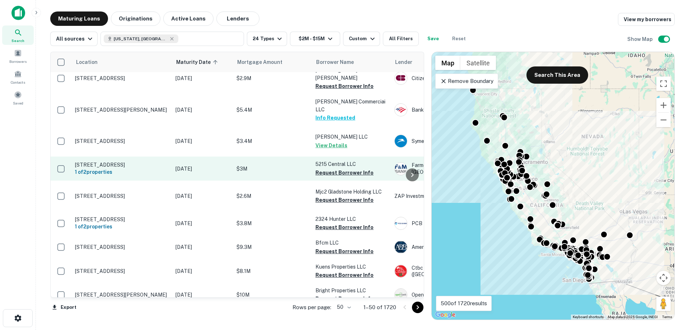
click at [190, 173] on p "[DATE]" at bounding box center [203, 169] width 54 height 8
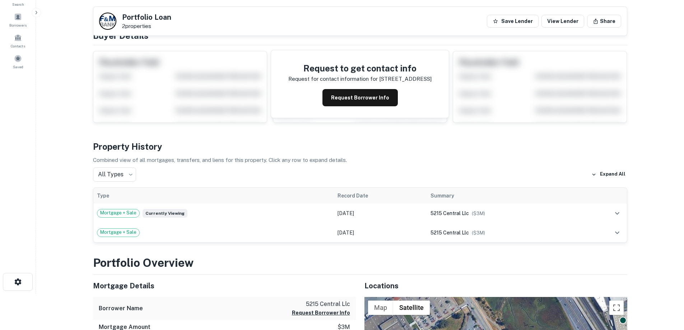
scroll to position [36, 0]
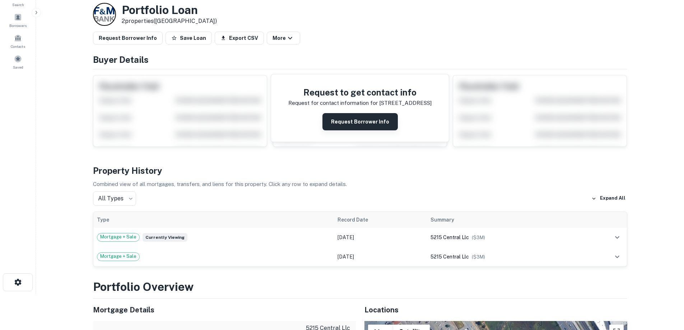
drag, startPoint x: 364, startPoint y: 115, endPoint x: 363, endPoint y: 121, distance: 6.1
click at [364, 116] on button "Request Borrower Info" at bounding box center [359, 121] width 75 height 17
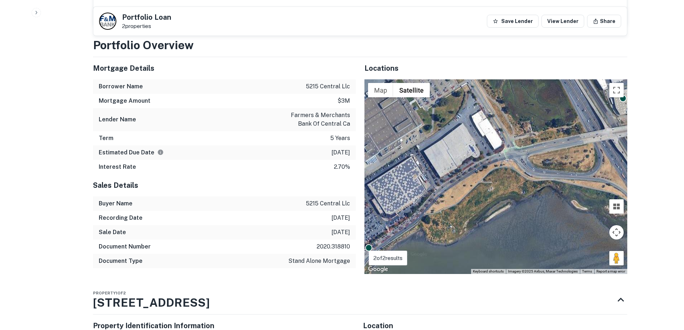
scroll to position [790, 0]
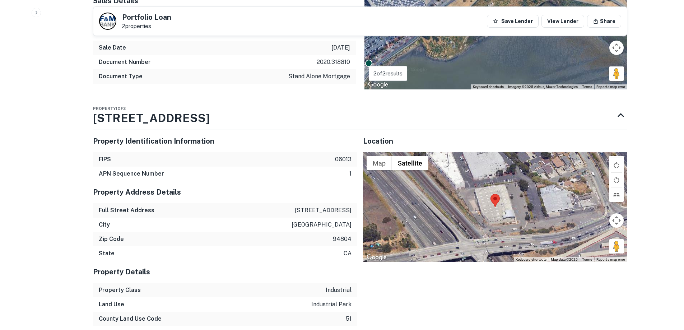
click at [326, 206] on p "5215 central ave" at bounding box center [323, 210] width 57 height 9
copy p "5215 central ave"
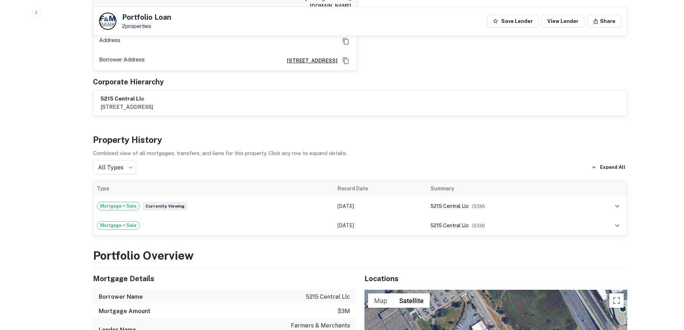
scroll to position [251, 0]
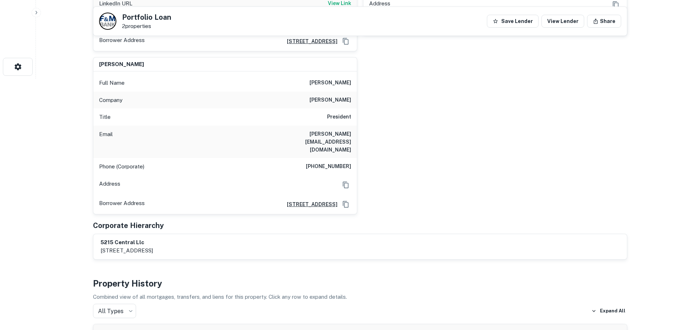
click at [332, 162] on h6 "(510) 412-9090" at bounding box center [328, 166] width 45 height 9
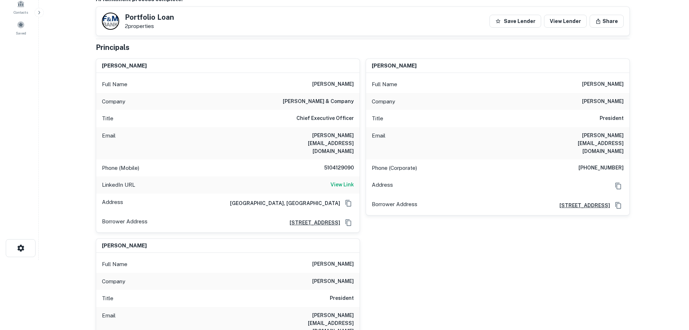
scroll to position [0, 0]
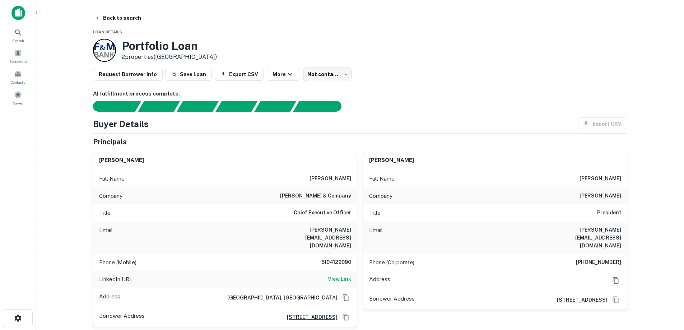
click at [364, 143] on div "Principals" at bounding box center [360, 141] width 534 height 11
click at [116, 19] on button "Back to search" at bounding box center [118, 17] width 52 height 13
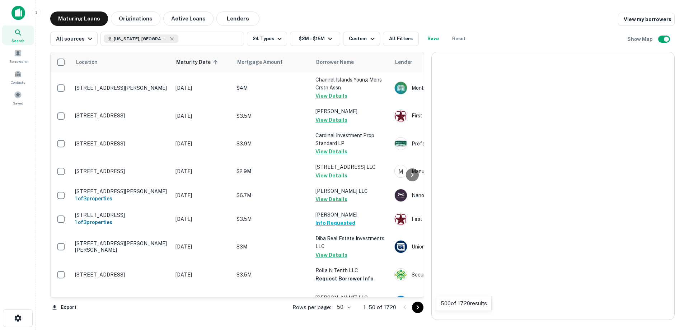
scroll to position [423, 0]
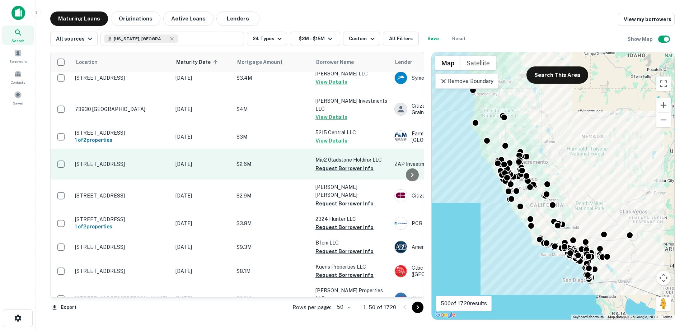
click at [166, 167] on p "[STREET_ADDRESS]" at bounding box center [121, 164] width 93 height 6
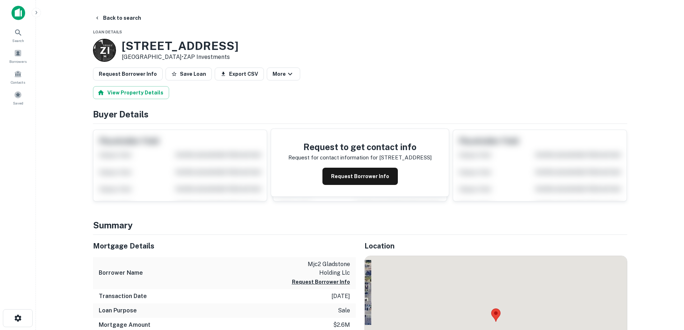
drag, startPoint x: 121, startPoint y: 44, endPoint x: 179, endPoint y: 57, distance: 59.2
click at [179, 57] on div "Z I 900 W GLADSTONE ST San Dimas, CA 91773 • ZAP Investments" at bounding box center [165, 50] width 145 height 23
copy div "900 W GLADSTONE ST San Dimas, CA 91773"
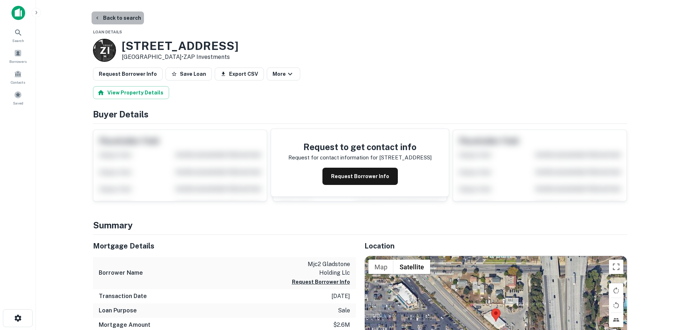
click at [119, 15] on button "Back to search" at bounding box center [118, 17] width 52 height 13
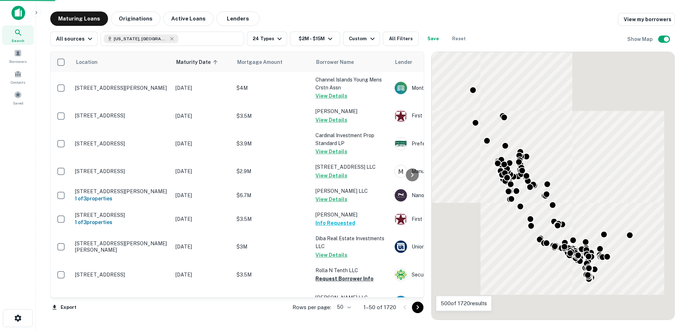
scroll to position [423, 0]
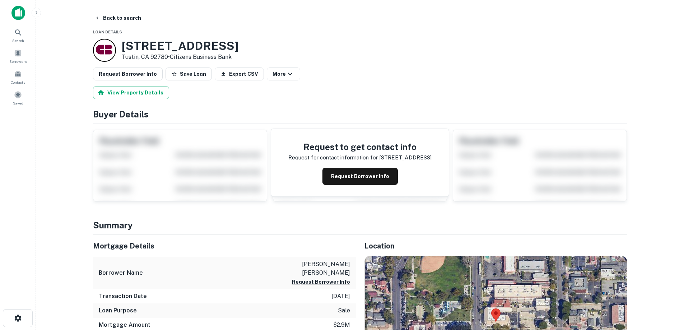
drag, startPoint x: 121, startPoint y: 43, endPoint x: 168, endPoint y: 54, distance: 48.2
click at [168, 54] on div "195 S C ST Tustin, CA 92780 • Citizens Business Bank" at bounding box center [180, 50] width 117 height 22
copy div "195 S C ST Tustin, CA 92780"
click at [368, 181] on button "Request Borrower Info" at bounding box center [359, 176] width 75 height 17
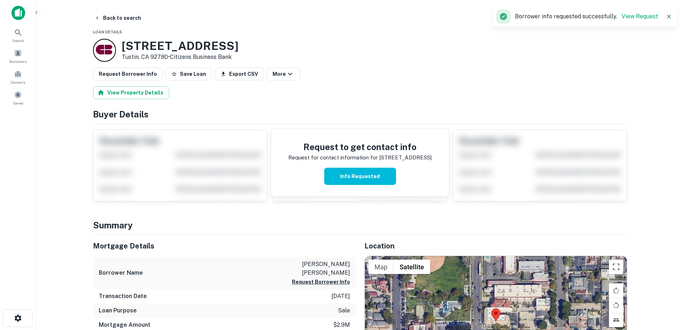
click at [141, 47] on h3 "195 S C ST" at bounding box center [180, 46] width 117 height 14
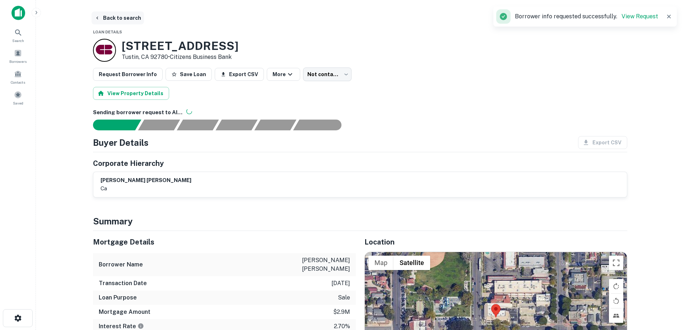
click at [132, 17] on button "Back to search" at bounding box center [118, 17] width 52 height 13
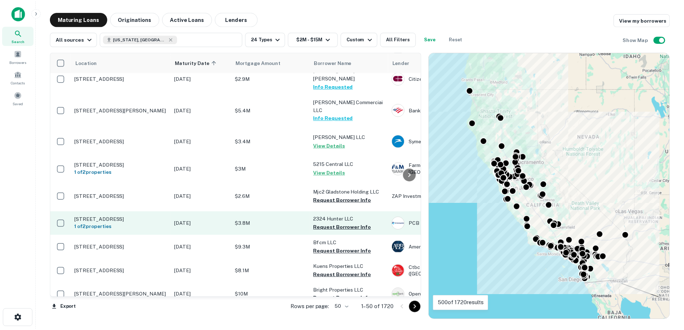
scroll to position [459, 0]
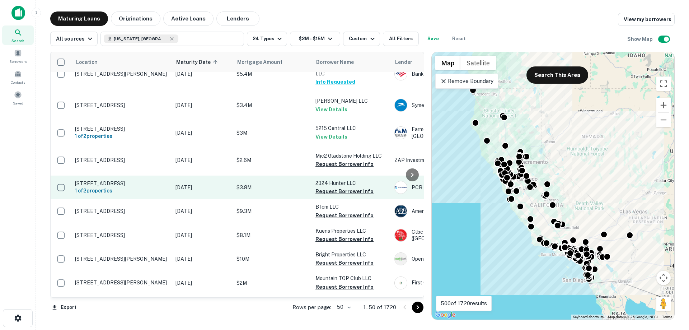
click at [186, 191] on p "[DATE]" at bounding box center [203, 187] width 54 height 8
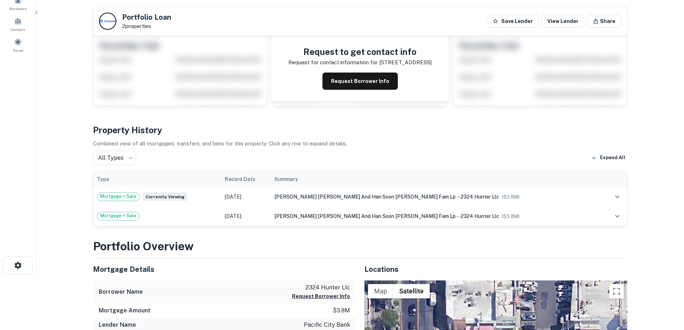
scroll to position [36, 0]
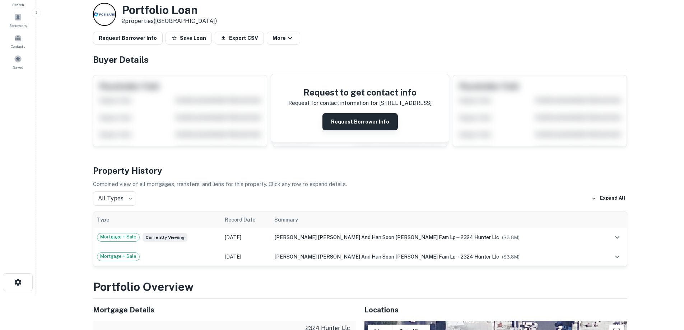
click at [344, 123] on button "Request Borrower Info" at bounding box center [359, 121] width 75 height 17
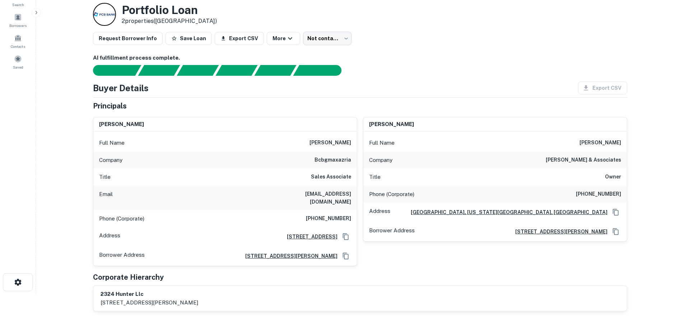
click at [324, 214] on h6 "(323) 589-2224" at bounding box center [328, 218] width 45 height 9
copy h6 "(323) 589-2224"
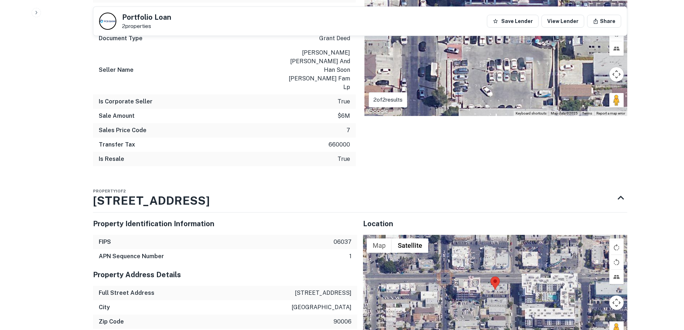
scroll to position [646, 0]
click at [324, 288] on p "3100 w olympic blvd" at bounding box center [323, 292] width 57 height 9
copy p "3100 w olympic blvd"
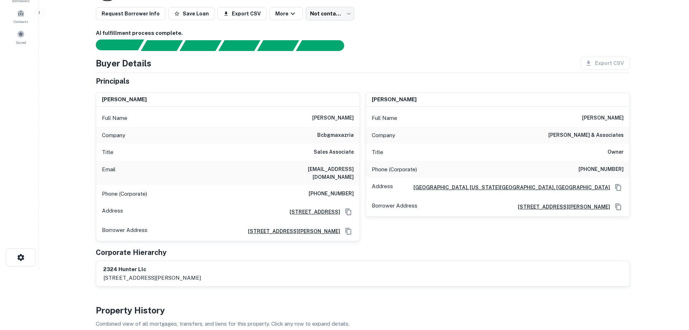
scroll to position [0, 0]
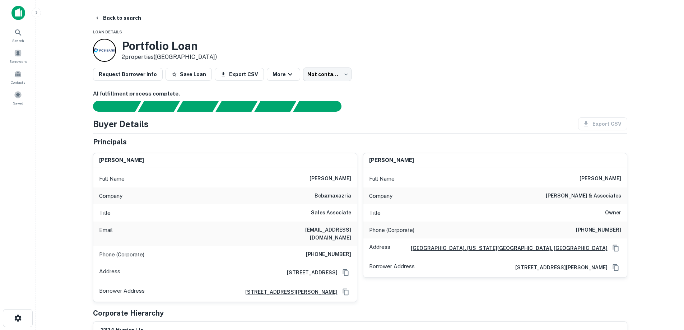
click at [227, 191] on div "Company bcbgmaxazria" at bounding box center [225, 195] width 264 height 17
click at [340, 250] on h6 "(323) 589-2224" at bounding box center [328, 254] width 45 height 9
copy h6 "(323) 589-2224"
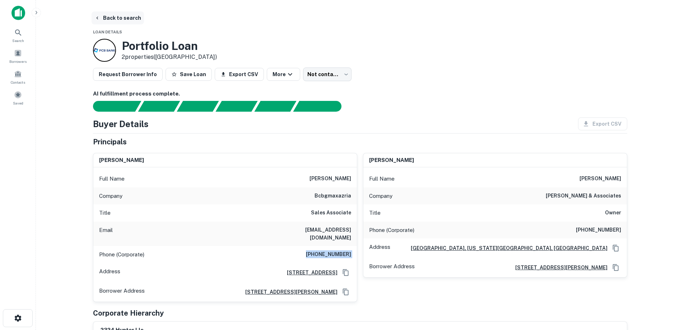
click at [111, 19] on button "Back to search" at bounding box center [118, 17] width 52 height 13
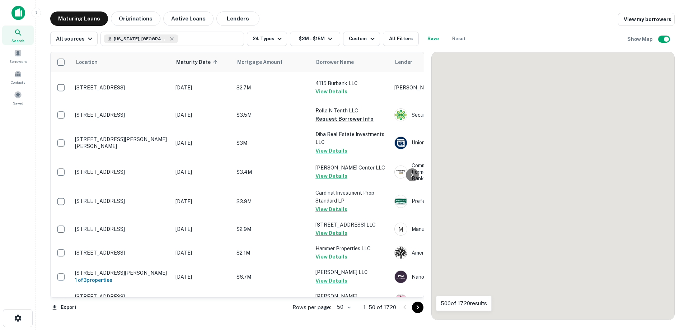
scroll to position [459, 0]
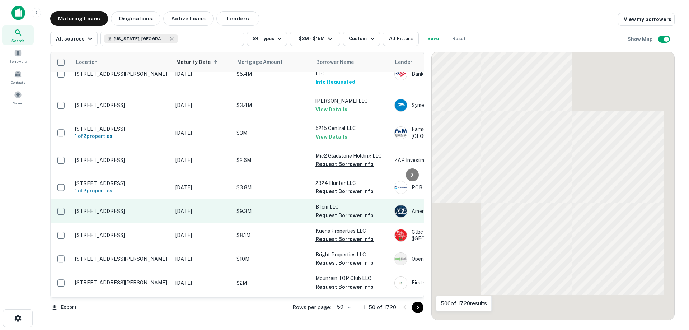
click at [238, 215] on p "$9.3M" at bounding box center [273, 211] width 72 height 8
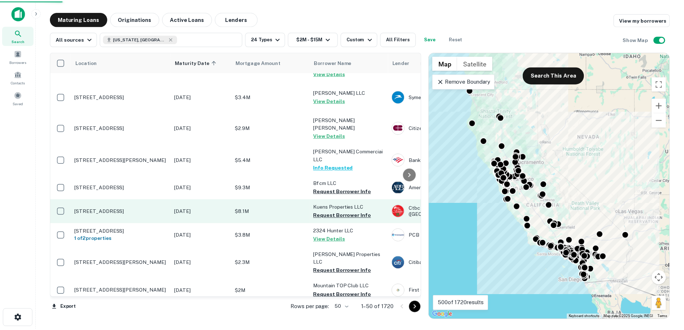
scroll to position [474, 0]
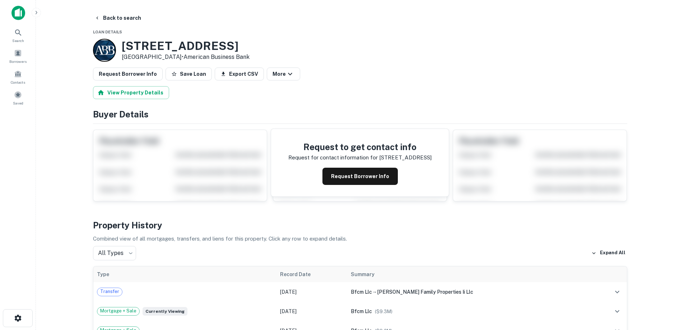
drag, startPoint x: 121, startPoint y: 43, endPoint x: 181, endPoint y: 58, distance: 62.0
click at [181, 58] on div "2927 Bristol St Costa Mesa, CA 92626 • American Business Bank" at bounding box center [171, 50] width 157 height 23
copy div "[STREET_ADDRESS]"
click at [353, 179] on button "Request Borrower Info" at bounding box center [359, 176] width 75 height 17
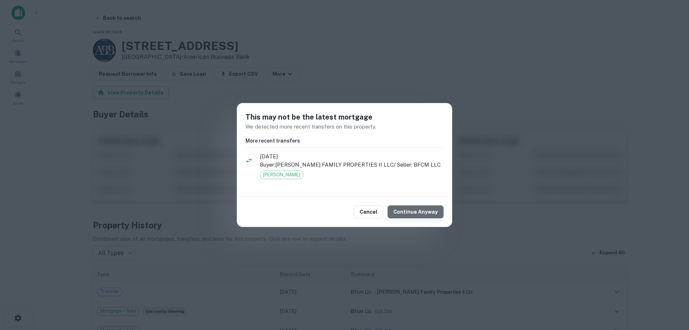
click at [428, 213] on button "Continue Anyway" at bounding box center [416, 211] width 56 height 13
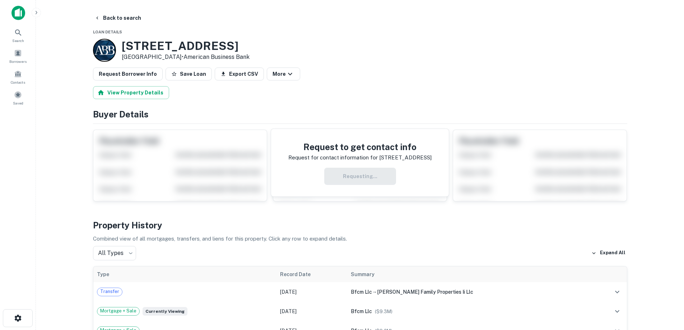
click at [163, 50] on h3 "2927 Bristol St" at bounding box center [186, 46] width 128 height 14
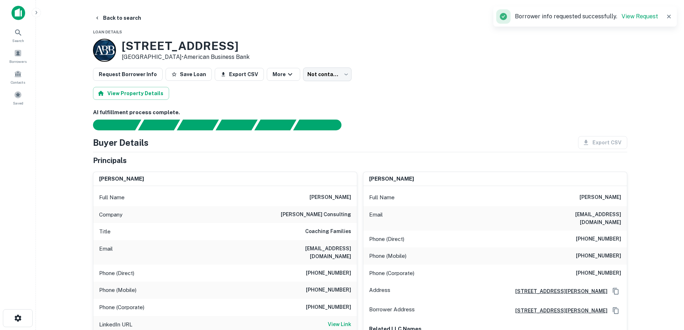
drag, startPoint x: 333, startPoint y: 203, endPoint x: 327, endPoint y: 204, distance: 6.1
click at [328, 204] on div "Full Name alison d. evors" at bounding box center [225, 197] width 264 height 17
click at [320, 203] on div "Full Name alison d. evors" at bounding box center [225, 197] width 264 height 17
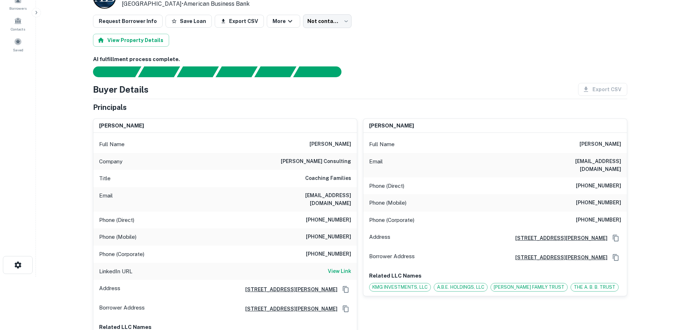
scroll to position [72, 0]
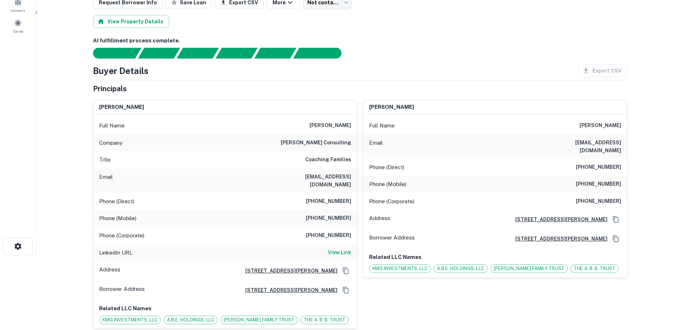
click at [600, 180] on h6 "(562) 597-0785" at bounding box center [598, 184] width 45 height 9
click at [601, 180] on h6 "(562) 597-0785" at bounding box center [598, 184] width 45 height 9
copy h6 "(562) 597-0785"
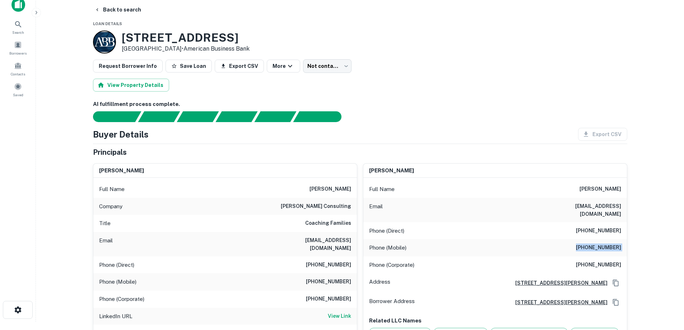
scroll to position [215, 0]
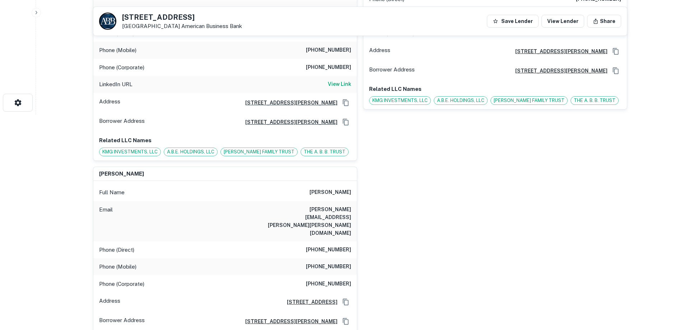
click at [335, 188] on div "Full Name john c. bloeser" at bounding box center [225, 192] width 264 height 17
click at [336, 189] on div "Full Name john c. bloeser" at bounding box center [225, 192] width 264 height 17
click at [326, 196] on h6 "john c. bloeser" at bounding box center [330, 192] width 42 height 9
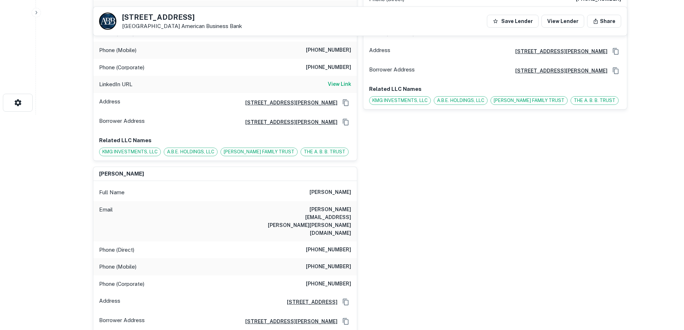
click at [325, 206] on div "Email john.bloeser@valero.com" at bounding box center [225, 221] width 264 height 40
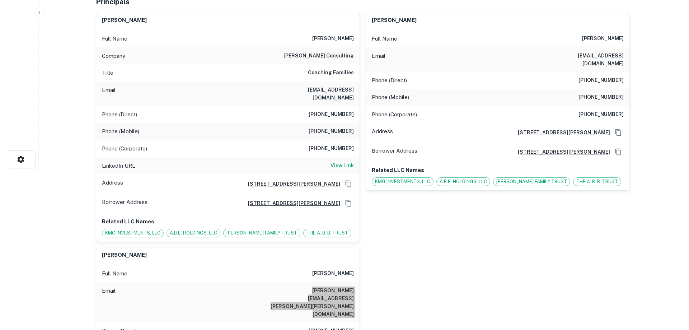
scroll to position [0, 0]
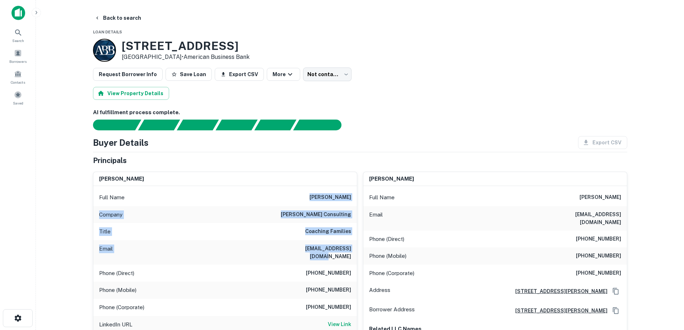
drag, startPoint x: 314, startPoint y: 192, endPoint x: 353, endPoint y: 248, distance: 68.3
click at [353, 248] on div "Full Name alison d. evors Company calison evors consulting Title Coaching Famil…" at bounding box center [225, 293] width 264 height 214
click at [352, 250] on div "Email alisonevors@gmail.com" at bounding box center [225, 252] width 264 height 24
drag, startPoint x: 352, startPoint y: 250, endPoint x: 317, endPoint y: 198, distance: 63.3
click at [317, 198] on div "Full Name alison d. evors Company calison evors consulting Title Coaching Famil…" at bounding box center [225, 293] width 264 height 214
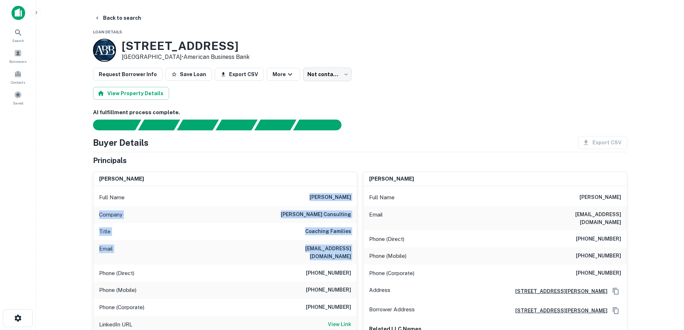
click at [316, 193] on div "Full Name alison d. evors" at bounding box center [225, 197] width 264 height 17
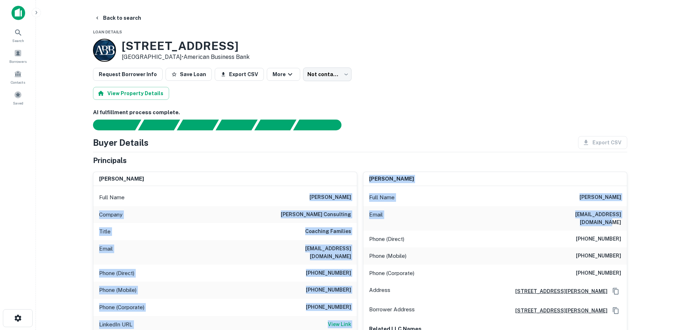
drag, startPoint x: 316, startPoint y: 197, endPoint x: 633, endPoint y: 217, distance: 318.3
drag, startPoint x: 123, startPoint y: 42, endPoint x: 182, endPoint y: 59, distance: 61.4
click at [182, 59] on div "2927 Bristol St Costa Mesa, CA 92626 • American Business Bank" at bounding box center [186, 50] width 128 height 22
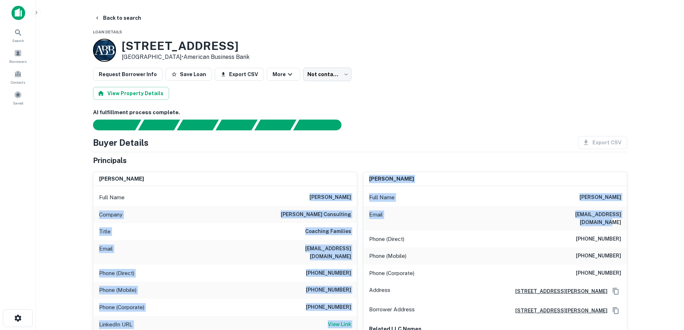
click at [182, 59] on p "Costa Mesa, CA 92626 • American Business Bank" at bounding box center [186, 57] width 128 height 9
drag, startPoint x: 183, startPoint y: 57, endPoint x: 117, endPoint y: 48, distance: 67.0
click at [117, 48] on div "2927 Bristol St Costa Mesa, CA 92626 • American Business Bank" at bounding box center [171, 50] width 157 height 23
click at [124, 45] on h3 "2927 Bristol St" at bounding box center [186, 46] width 128 height 14
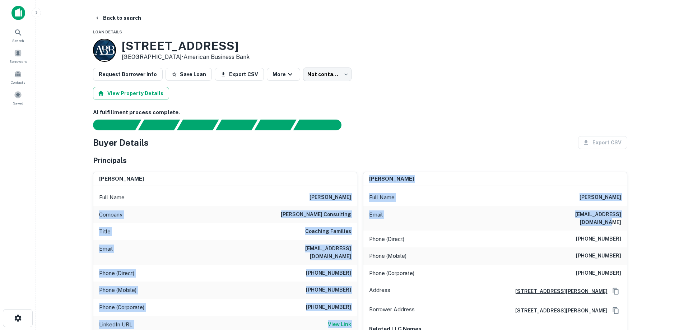
drag, startPoint x: 124, startPoint y: 45, endPoint x: 177, endPoint y: 54, distance: 54.4
click at [177, 54] on div "2927 Bristol St Costa Mesa, CA 92626 • American Business Bank" at bounding box center [186, 50] width 128 height 22
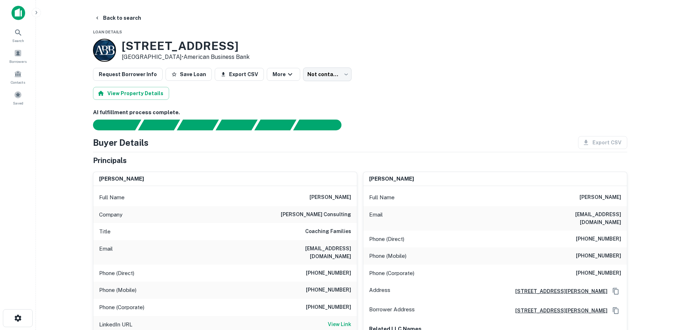
click at [183, 56] on p "Costa Mesa, CA 92626 • American Business Bank" at bounding box center [186, 57] width 128 height 9
drag, startPoint x: 183, startPoint y: 56, endPoint x: 128, endPoint y: 47, distance: 56.0
click at [128, 47] on div "2927 Bristol St Costa Mesa, CA 92626 • American Business Bank" at bounding box center [186, 50] width 128 height 22
click at [125, 46] on h3 "2927 Bristol St" at bounding box center [186, 46] width 128 height 14
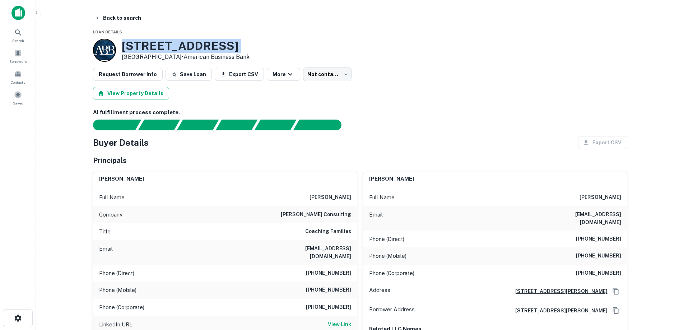
click at [125, 46] on h3 "2927 Bristol St" at bounding box center [186, 46] width 128 height 14
click at [149, 58] on p "Costa Mesa, CA 92626 • American Business Bank" at bounding box center [186, 57] width 128 height 9
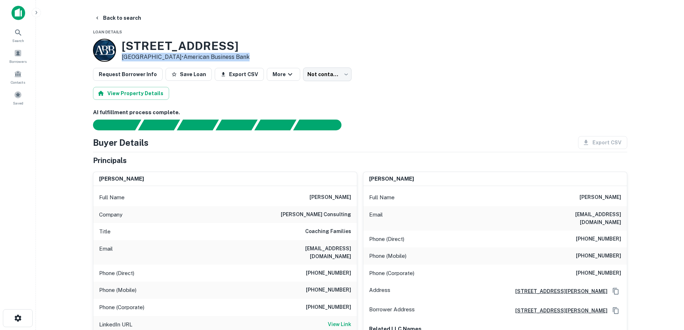
click at [149, 58] on p "Costa Mesa, CA 92626 • American Business Bank" at bounding box center [186, 57] width 128 height 9
click at [165, 43] on h3 "2927 Bristol St" at bounding box center [186, 46] width 128 height 14
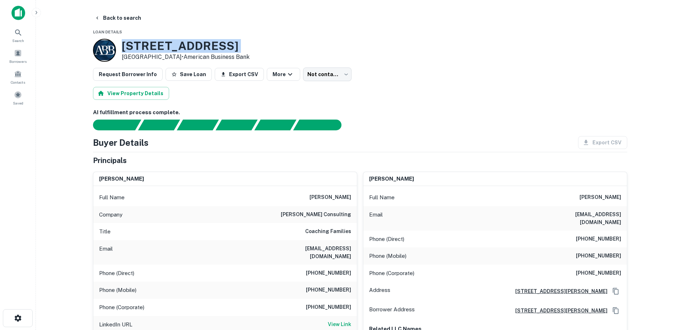
click at [165, 43] on h3 "2927 Bristol St" at bounding box center [186, 46] width 128 height 14
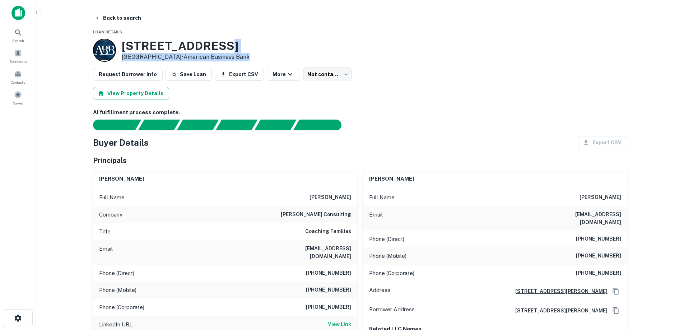
drag, startPoint x: 296, startPoint y: 54, endPoint x: 372, endPoint y: 40, distance: 77.0
click at [372, 40] on div "2927 Bristol St Costa Mesa, CA 92626 • American Business Bank" at bounding box center [360, 50] width 534 height 23
click at [369, 45] on div "2927 Bristol St Costa Mesa, CA 92626 • American Business Bank" at bounding box center [360, 50] width 534 height 23
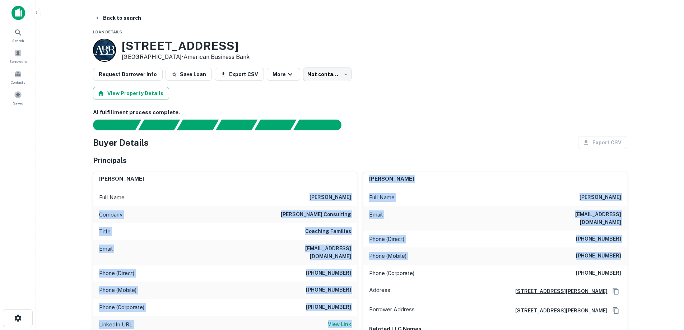
drag, startPoint x: 312, startPoint y: 194, endPoint x: 629, endPoint y: 252, distance: 323.0
click at [643, 229] on main "Back to search Loan Details 2927 Bristol St Costa Mesa, CA 92626 • American Bus…" at bounding box center [360, 165] width 648 height 330
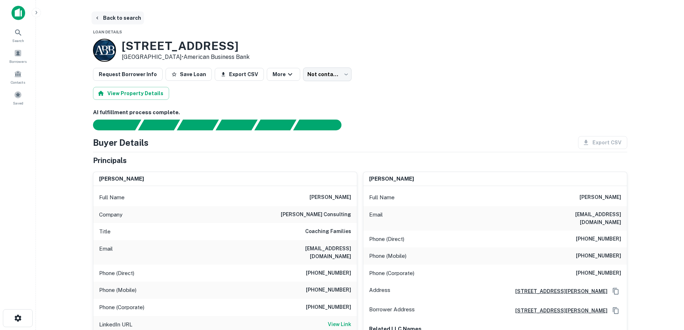
click at [129, 16] on button "Back to search" at bounding box center [118, 17] width 52 height 13
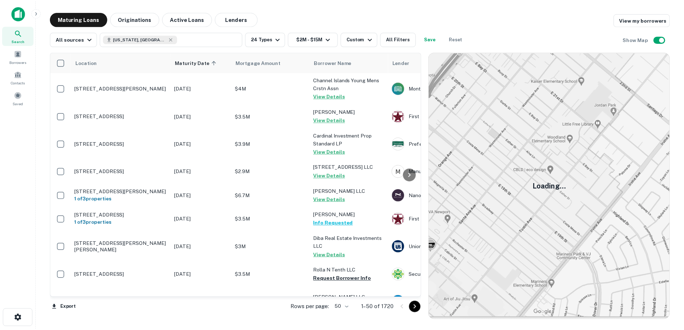
scroll to position [474, 0]
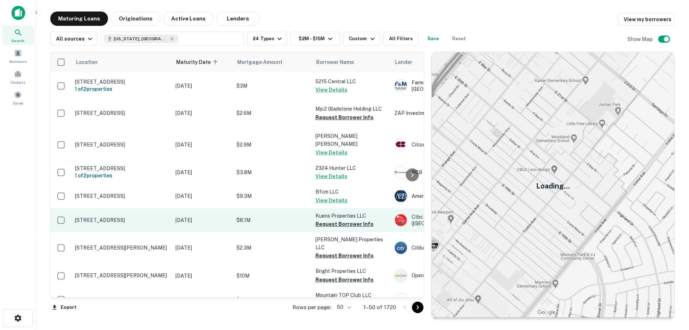
click at [248, 224] on p "$8.1M" at bounding box center [273, 220] width 72 height 8
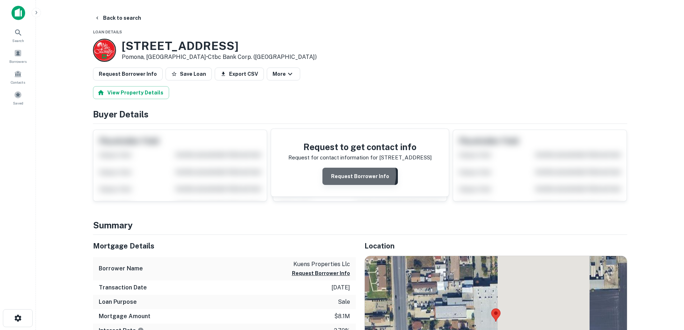
click at [358, 174] on button "Request Borrower Info" at bounding box center [359, 176] width 75 height 17
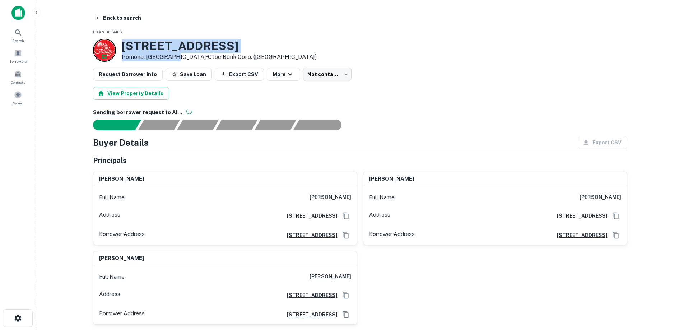
drag, startPoint x: 120, startPoint y: 39, endPoint x: 173, endPoint y: 57, distance: 55.6
click at [173, 57] on div "1260 E GRAND AVE Pomona, CA 91766 • Ctbc Bank Corp. (usa)" at bounding box center [205, 50] width 224 height 23
copy div "1260 E GRAND AVE Pomona, CA 91766"
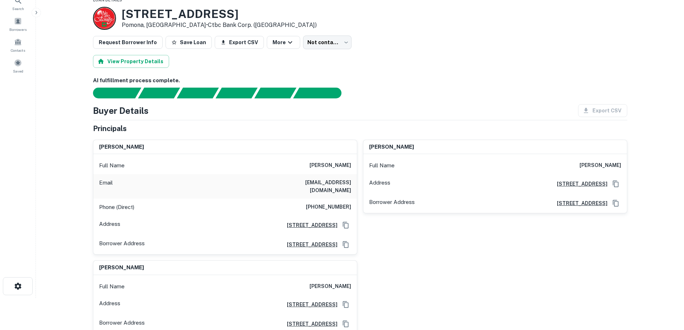
scroll to position [47, 0]
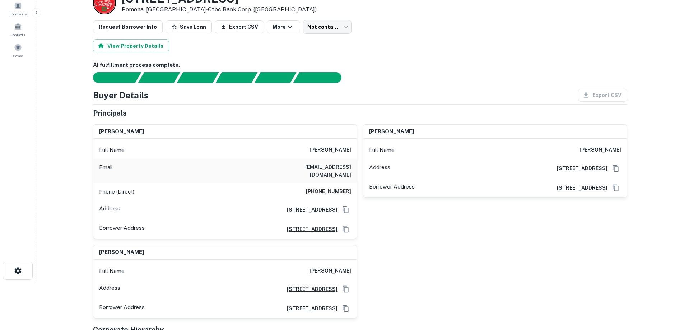
click at [338, 187] on h6 "[PHONE_NUMBER]" at bounding box center [328, 191] width 45 height 9
click at [341, 187] on h6 "[PHONE_NUMBER]" at bounding box center [328, 191] width 45 height 9
drag, startPoint x: 341, startPoint y: 186, endPoint x: 332, endPoint y: 185, distance: 9.0
click at [332, 187] on h6 "[PHONE_NUMBER]" at bounding box center [328, 191] width 45 height 9
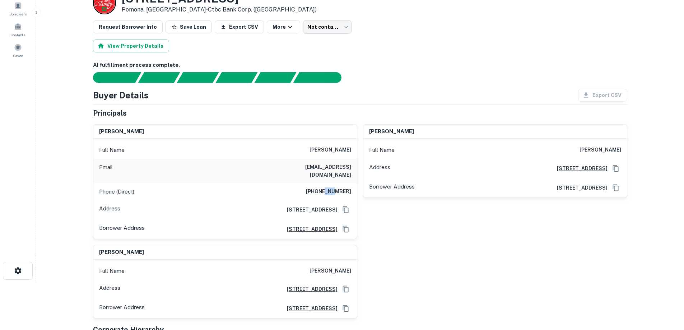
click at [332, 187] on h6 "[PHONE_NUMBER]" at bounding box center [328, 191] width 45 height 9
copy h6 "[PHONE_NUMBER]"
click at [353, 156] on div "Full Name [PERSON_NAME]" at bounding box center [225, 149] width 264 height 17
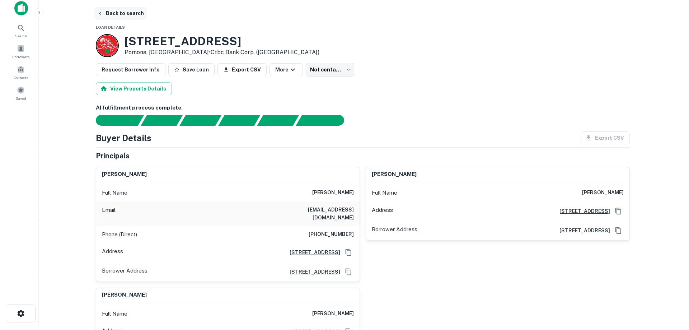
scroll to position [0, 0]
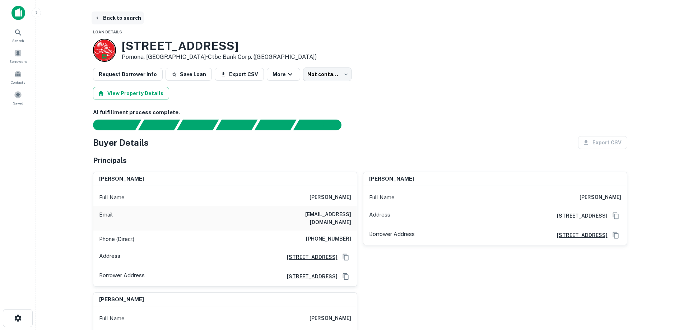
click at [134, 14] on button "Back to search" at bounding box center [118, 17] width 52 height 13
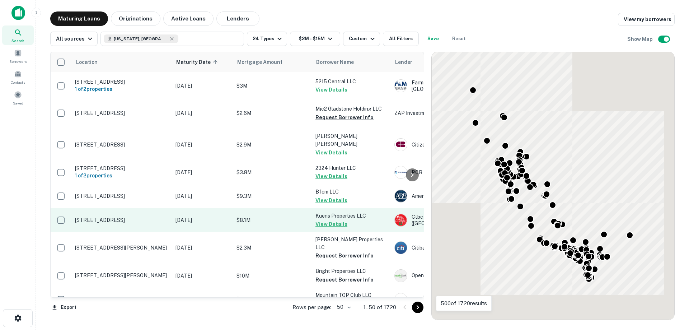
scroll to position [546, 0]
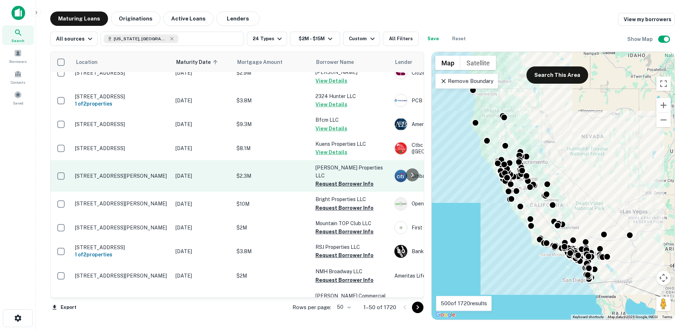
click at [189, 180] on p "[DATE]" at bounding box center [203, 176] width 54 height 8
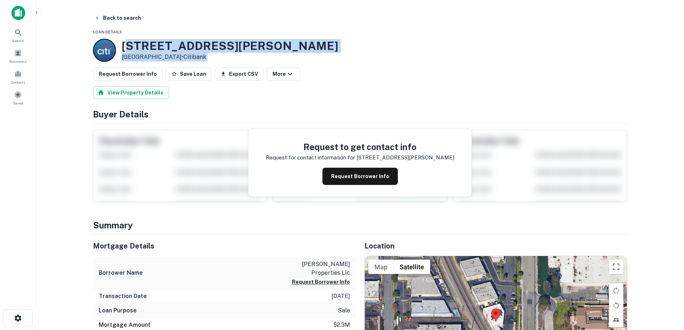
drag, startPoint x: 124, startPoint y: 46, endPoint x: 153, endPoint y: 53, distance: 30.0
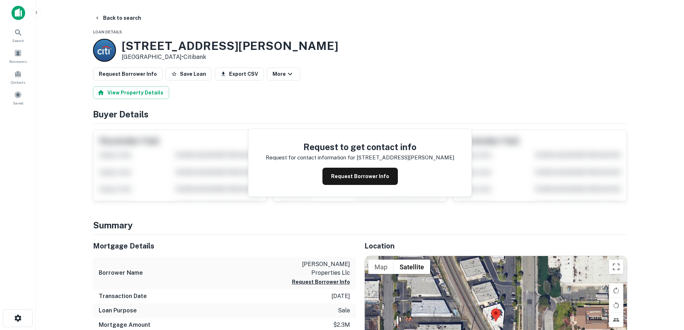
click at [120, 46] on div "[STREET_ADDRESS][PERSON_NAME] • Citibank" at bounding box center [215, 50] width 245 height 23
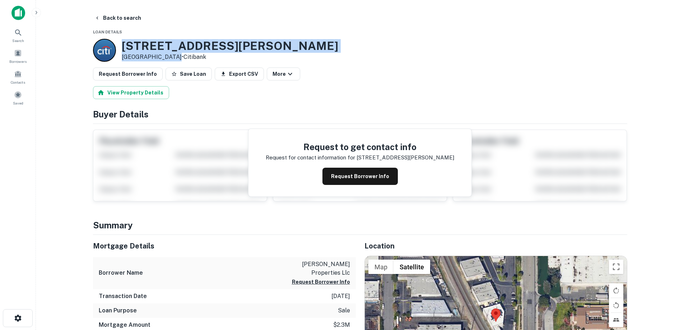
drag, startPoint x: 120, startPoint y: 44, endPoint x: 174, endPoint y: 54, distance: 55.6
click at [174, 54] on div "[STREET_ADDRESS][PERSON_NAME] • Citibank" at bounding box center [215, 50] width 245 height 23
copy div "[STREET_ADDRESS][PERSON_NAME]"
click at [346, 181] on button "Request Borrower Info" at bounding box center [359, 176] width 75 height 17
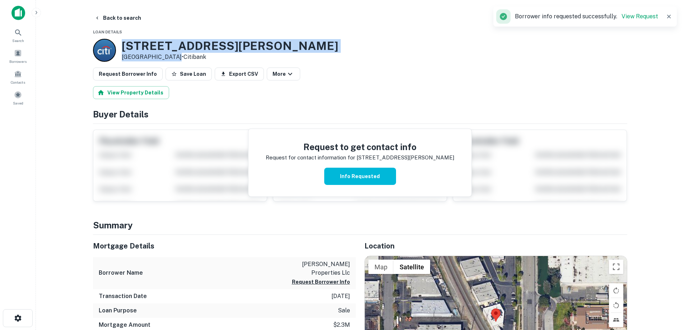
click at [166, 53] on div "[STREET_ADDRESS][PERSON_NAME] • Citibank" at bounding box center [230, 50] width 216 height 22
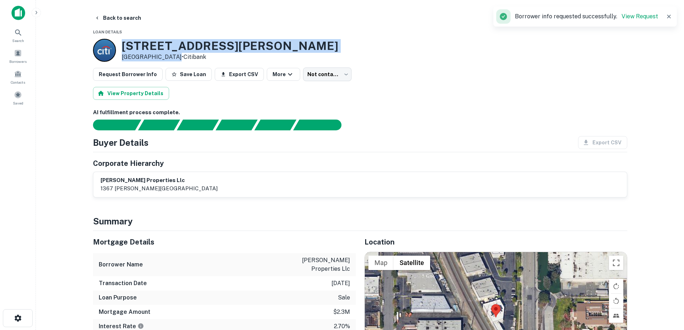
click at [167, 53] on p "[GEOGRAPHIC_DATA] • Citibank" at bounding box center [230, 57] width 216 height 9
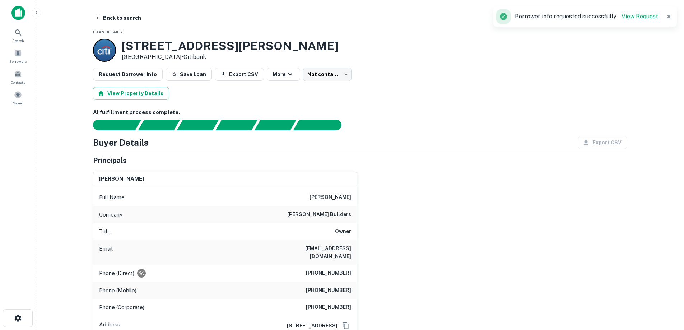
click at [328, 213] on h6 "[PERSON_NAME] builders" at bounding box center [319, 214] width 64 height 9
copy h6 "[PERSON_NAME] builders"
click at [332, 199] on h6 "[PERSON_NAME]" at bounding box center [330, 197] width 42 height 9
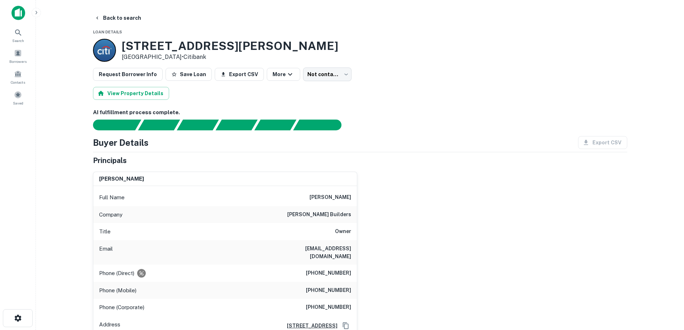
click at [342, 269] on h6 "[PHONE_NUMBER]" at bounding box center [328, 273] width 45 height 9
click at [343, 269] on h6 "[PHONE_NUMBER]" at bounding box center [328, 273] width 45 height 9
click at [341, 269] on h6 "[PHONE_NUMBER]" at bounding box center [328, 273] width 45 height 9
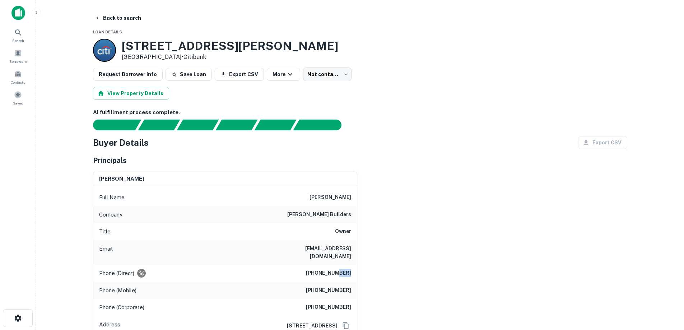
click at [341, 269] on h6 "[PHONE_NUMBER]" at bounding box center [328, 273] width 45 height 9
click at [338, 303] on h6 "[PHONE_NUMBER]" at bounding box center [328, 307] width 45 height 9
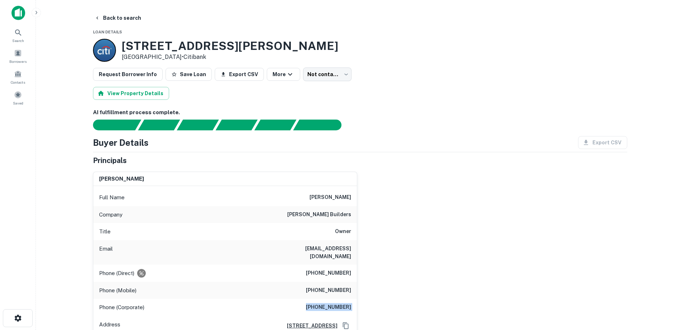
click at [338, 303] on h6 "[PHONE_NUMBER]" at bounding box center [328, 307] width 45 height 9
copy h6 "[PHONE_NUMBER]"
click at [361, 269] on div "[PERSON_NAME] Full Name [PERSON_NAME] Company [PERSON_NAME] builders Title Owne…" at bounding box center [357, 260] width 540 height 189
drag, startPoint x: 122, startPoint y: 45, endPoint x: 173, endPoint y: 57, distance: 52.9
click at [176, 60] on div "[STREET_ADDRESS][PERSON_NAME] • Citibank" at bounding box center [230, 50] width 216 height 22
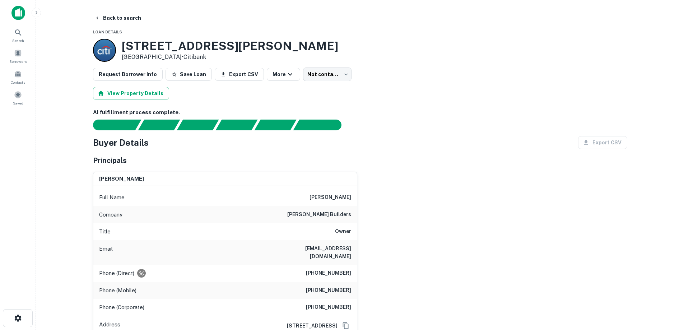
click at [173, 56] on p "[GEOGRAPHIC_DATA] • Citibank" at bounding box center [230, 57] width 216 height 9
click at [173, 50] on h3 "[STREET_ADDRESS][PERSON_NAME]" at bounding box center [230, 46] width 216 height 14
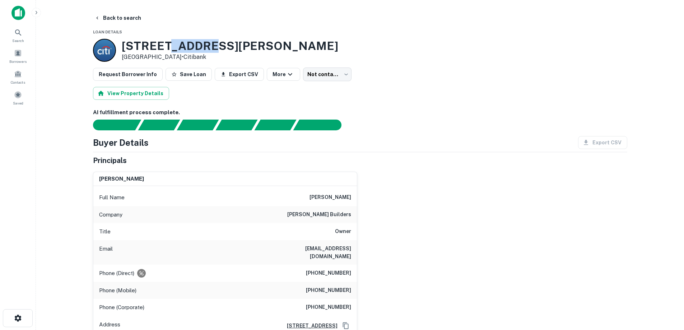
click at [173, 50] on h3 "[STREET_ADDRESS][PERSON_NAME]" at bounding box center [230, 46] width 216 height 14
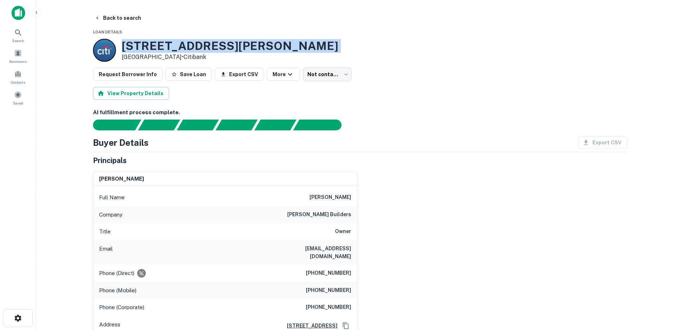
click at [173, 50] on h3 "[STREET_ADDRESS][PERSON_NAME]" at bounding box center [230, 46] width 216 height 14
click at [131, 18] on button "Back to search" at bounding box center [118, 17] width 52 height 13
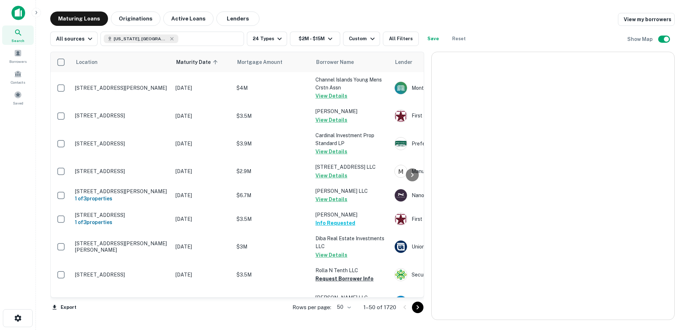
scroll to position [546, 0]
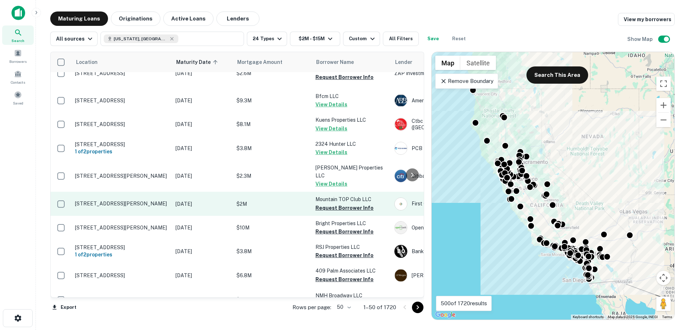
click at [179, 215] on td "[DATE]" at bounding box center [202, 204] width 61 height 24
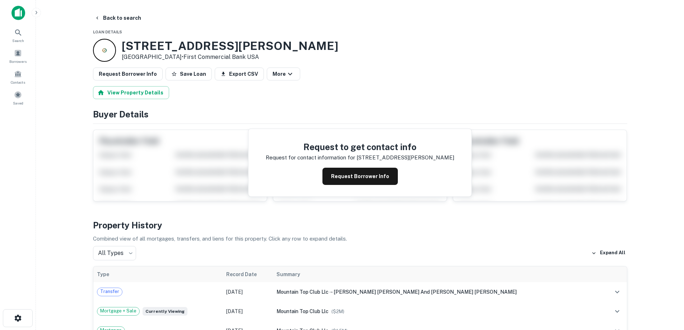
drag, startPoint x: 123, startPoint y: 43, endPoint x: 175, endPoint y: 57, distance: 53.3
click at [175, 57] on div "[STREET_ADDRESS][PERSON_NAME] • First Commercial Bank USA" at bounding box center [230, 50] width 216 height 22
copy div "[STREET_ADDRESS][PERSON_NAME]"
click at [134, 20] on button "Back to search" at bounding box center [118, 17] width 52 height 13
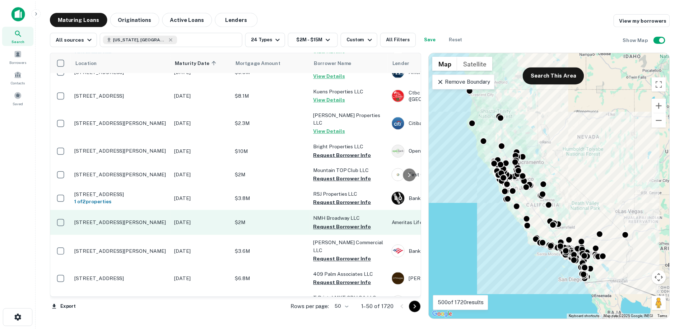
scroll to position [617, 0]
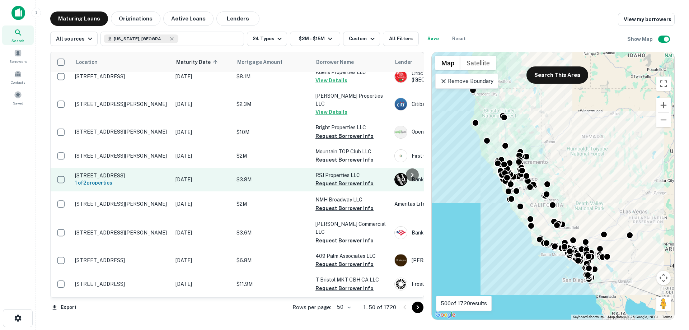
click at [249, 183] on p "$3.8M" at bounding box center [273, 180] width 72 height 8
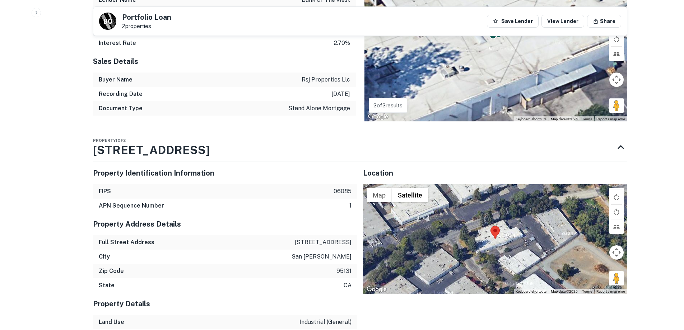
scroll to position [431, 0]
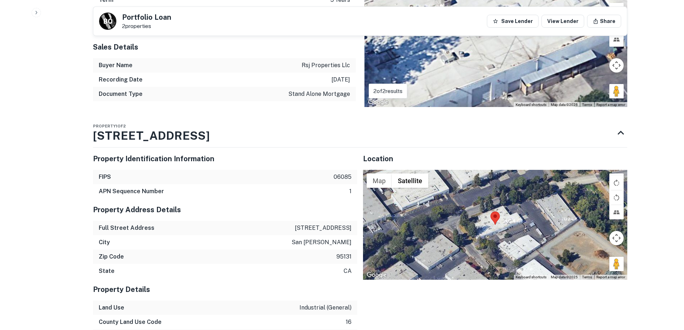
click at [326, 224] on p "[STREET_ADDRESS]" at bounding box center [323, 228] width 57 height 9
copy p "[STREET_ADDRESS]"
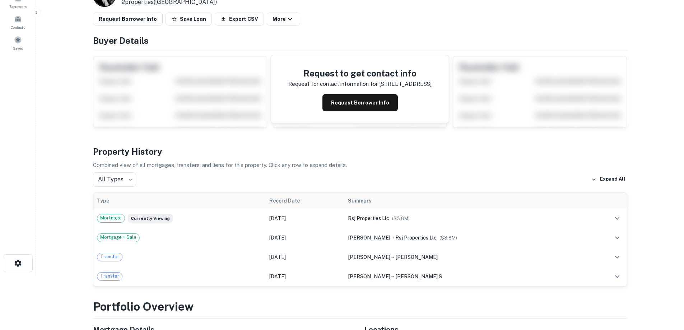
scroll to position [0, 0]
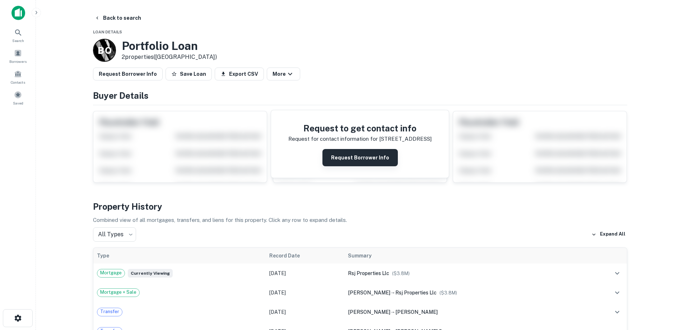
click at [351, 159] on button "Request Borrower Info" at bounding box center [359, 157] width 75 height 17
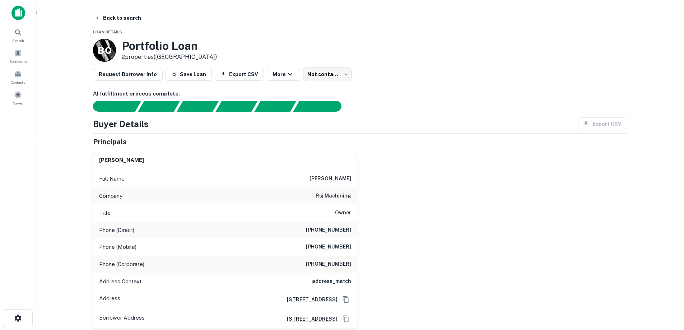
click at [337, 247] on h6 "[PHONE_NUMBER]" at bounding box center [328, 247] width 45 height 9
copy h6 "[PHONE_NUMBER]"
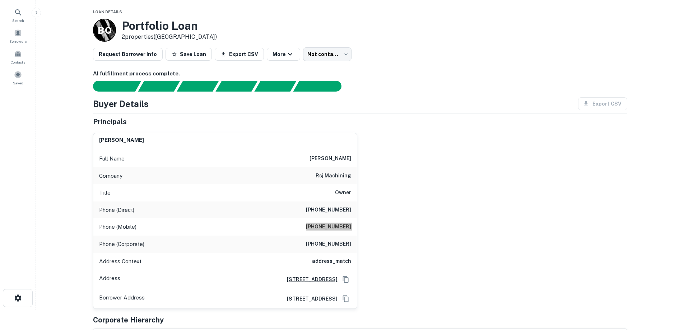
scroll to position [36, 0]
